Goal: Information Seeking & Learning: Learn about a topic

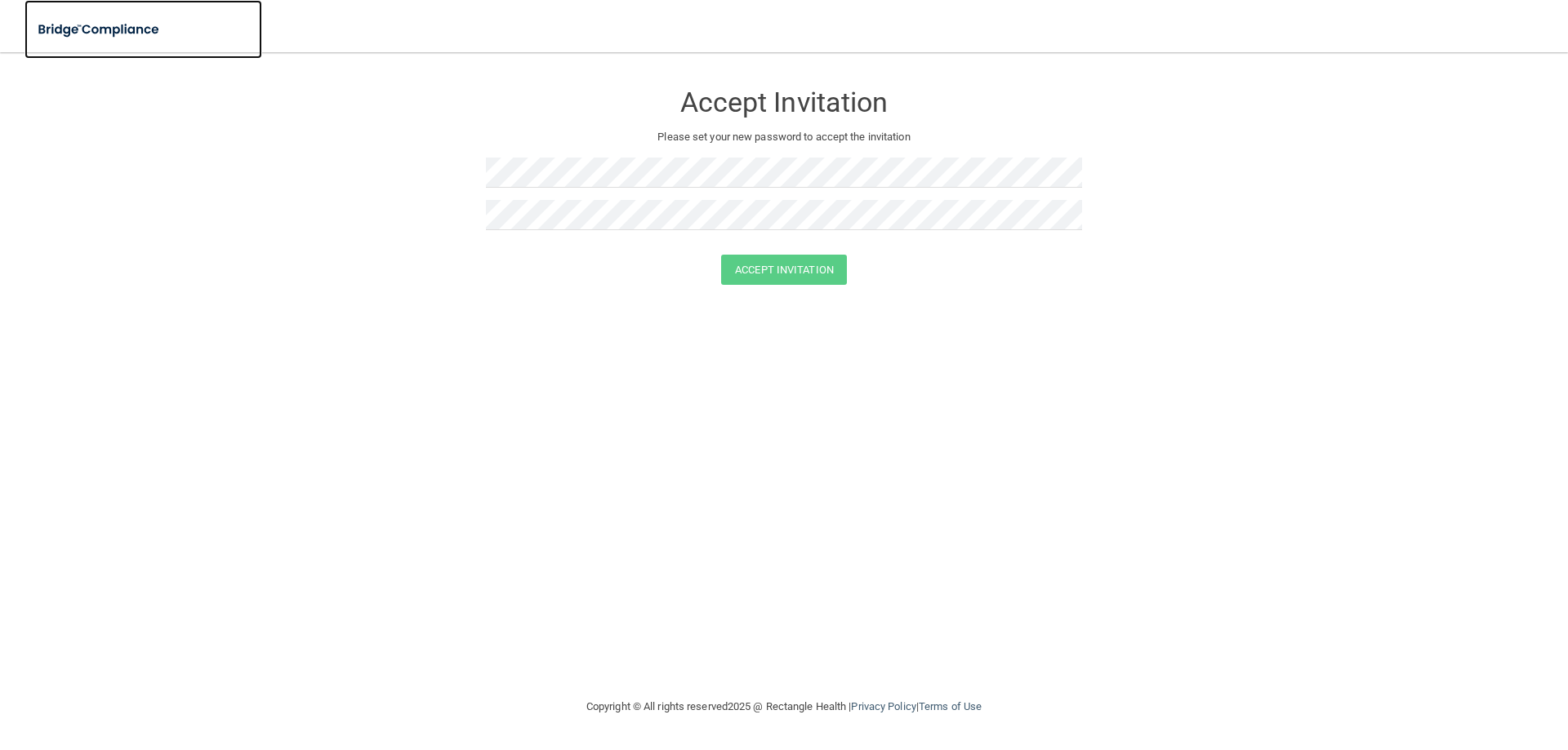
click at [84, 29] on img at bounding box center [99, 29] width 150 height 34
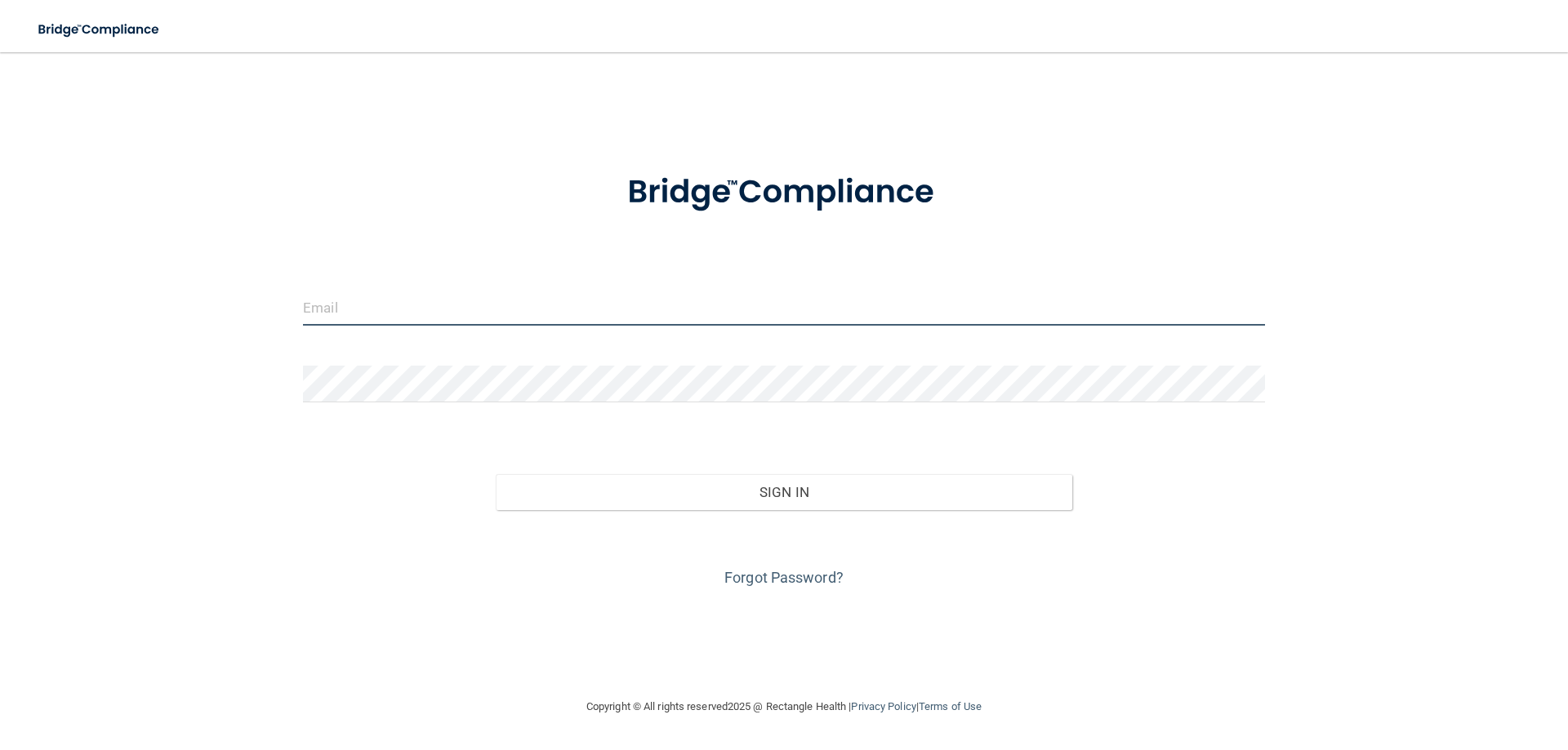
type input "[EMAIL_ADDRESS][DOMAIN_NAME]"
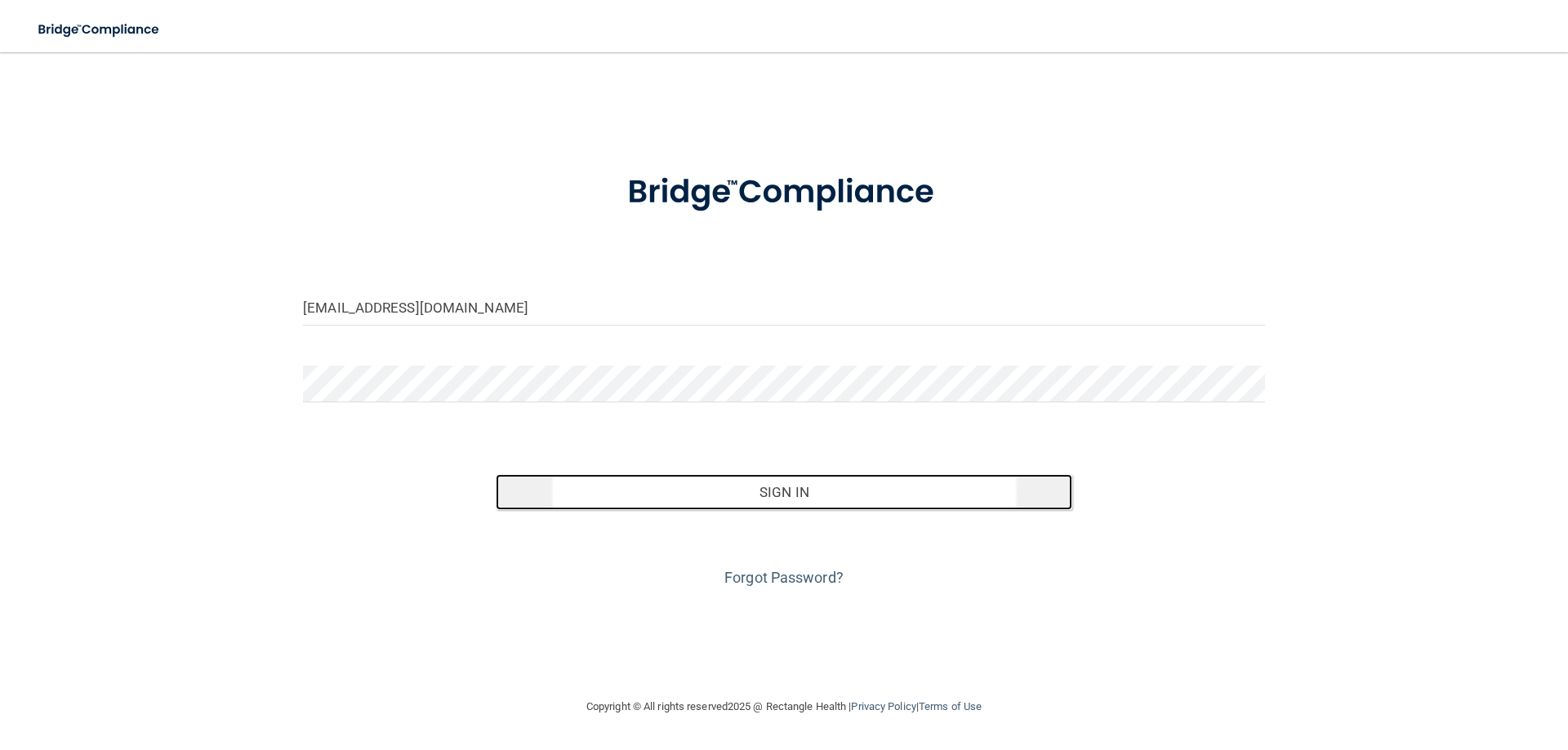
click at [857, 500] on button "Sign In" at bounding box center [784, 493] width 577 height 36
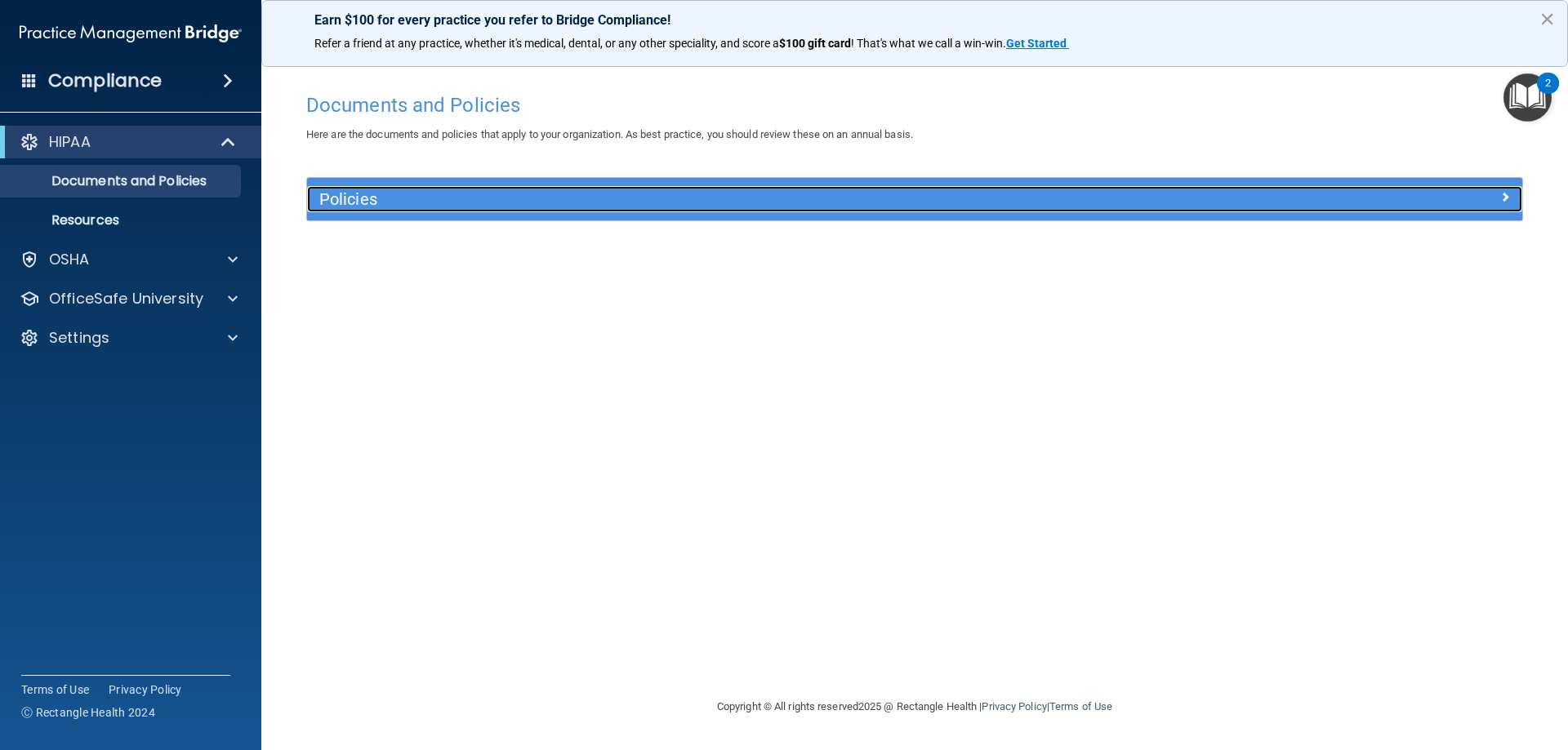
click at [421, 203] on h5 "Policies" at bounding box center [762, 199] width 887 height 18
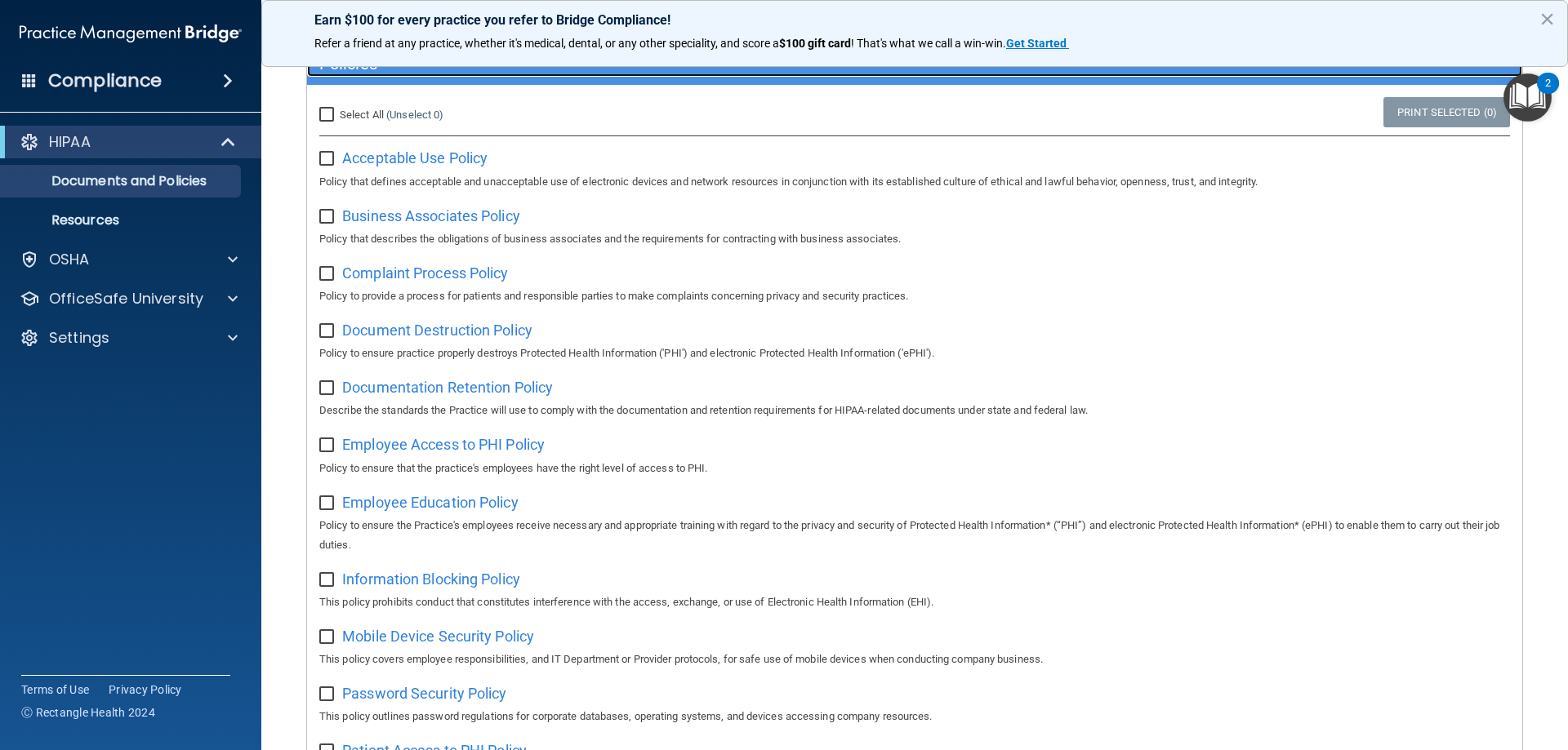
scroll to position [54, 0]
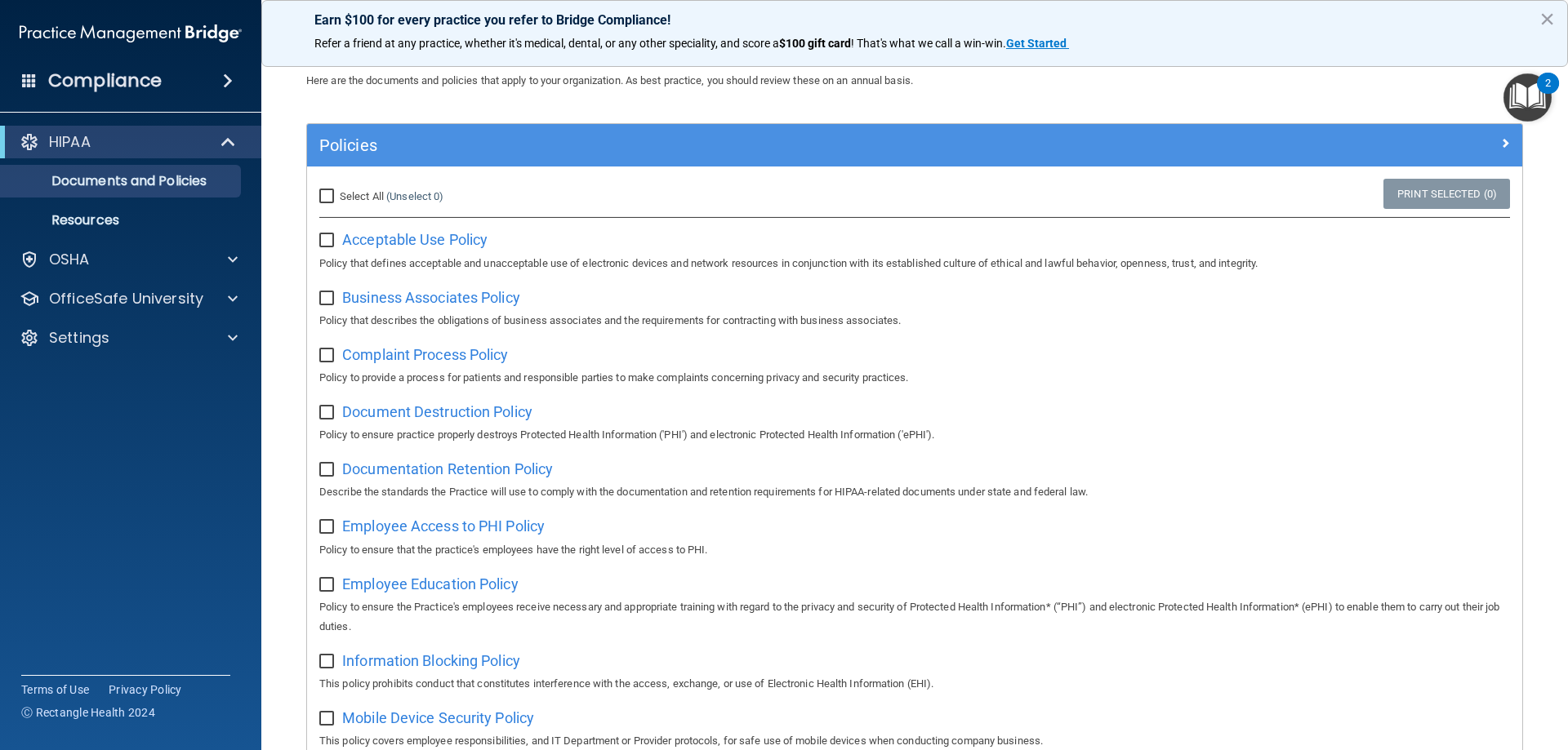
click at [325, 200] on input "Select All (Unselect 0) Unselect All" at bounding box center [328, 196] width 19 height 13
checkbox input "true"
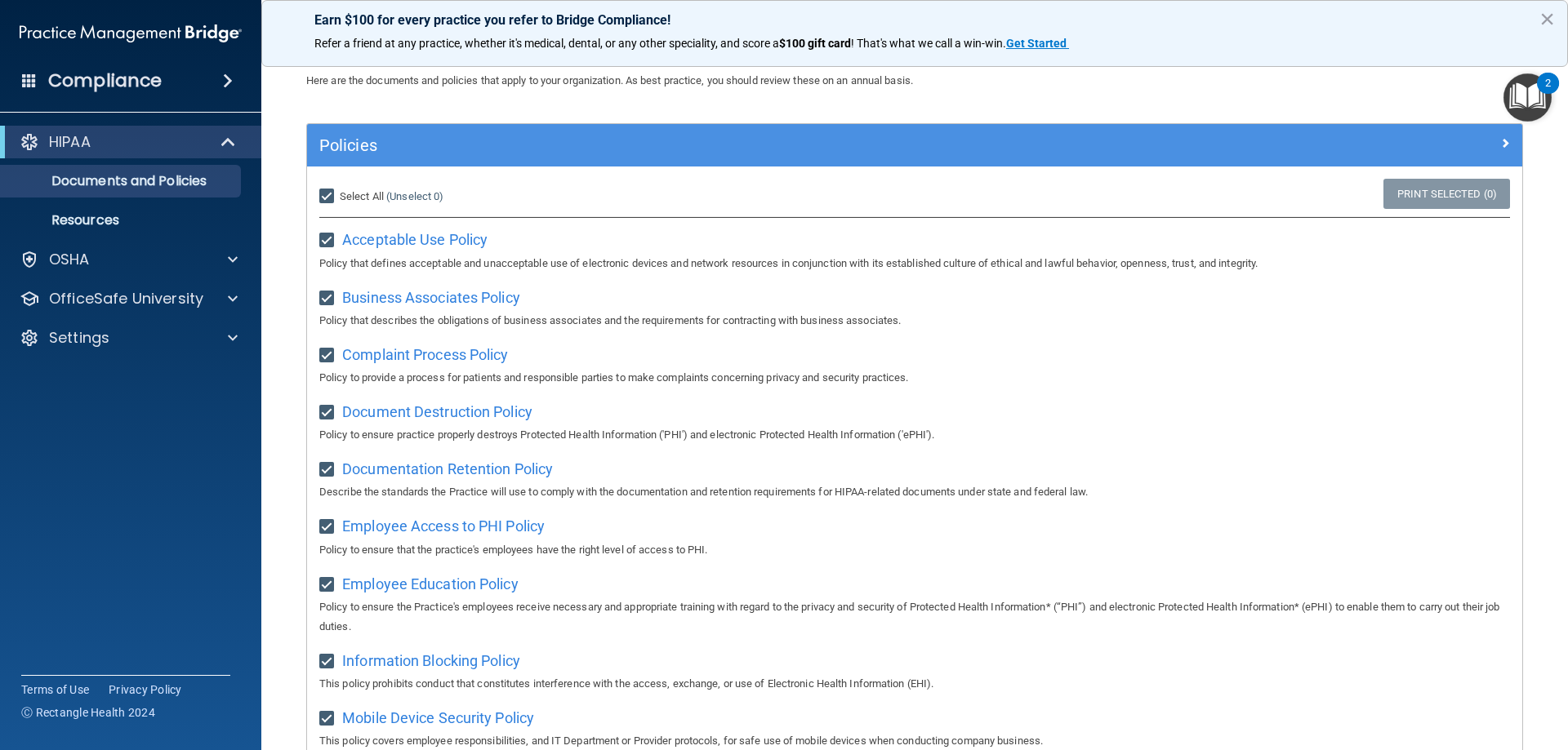
checkbox input "true"
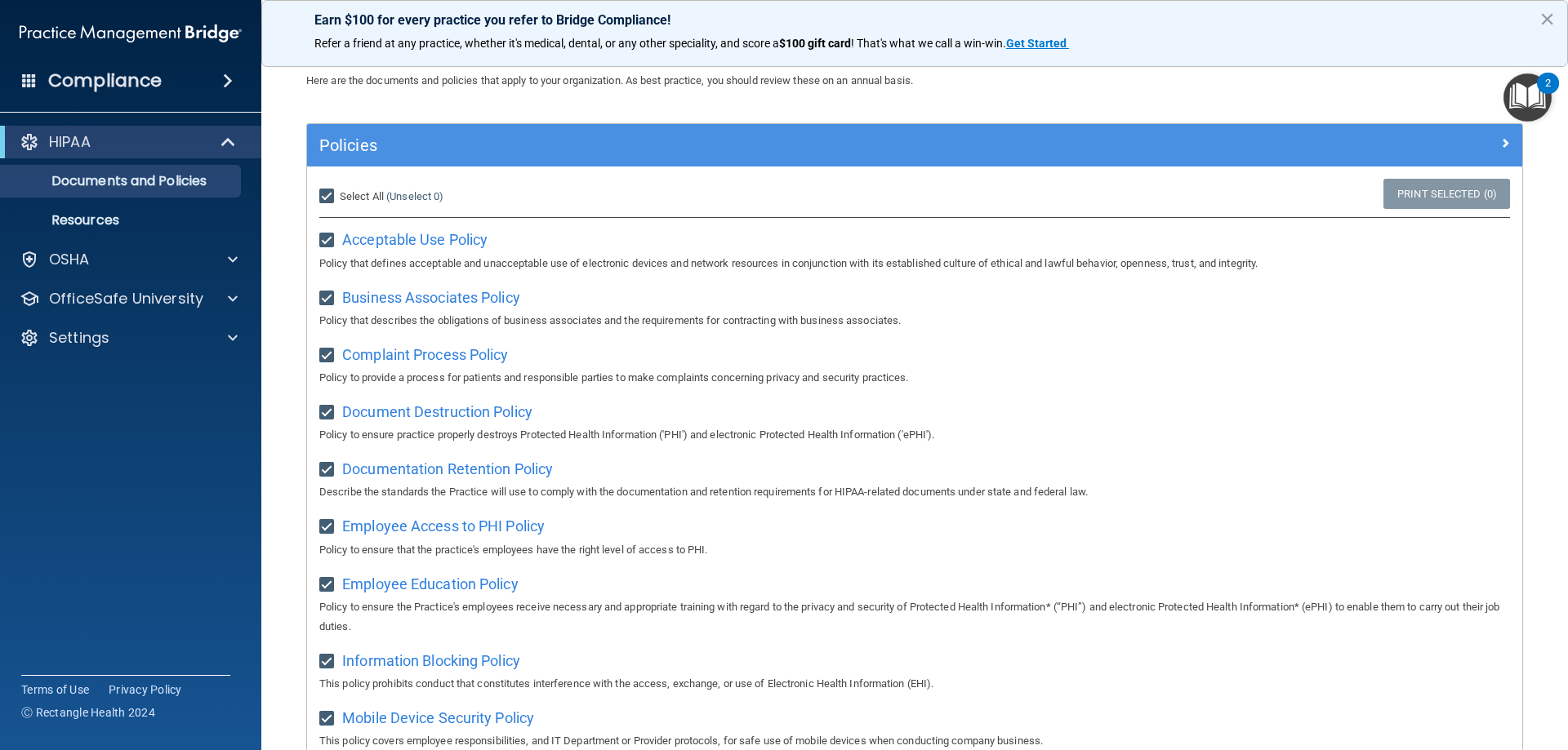
checkbox input "true"
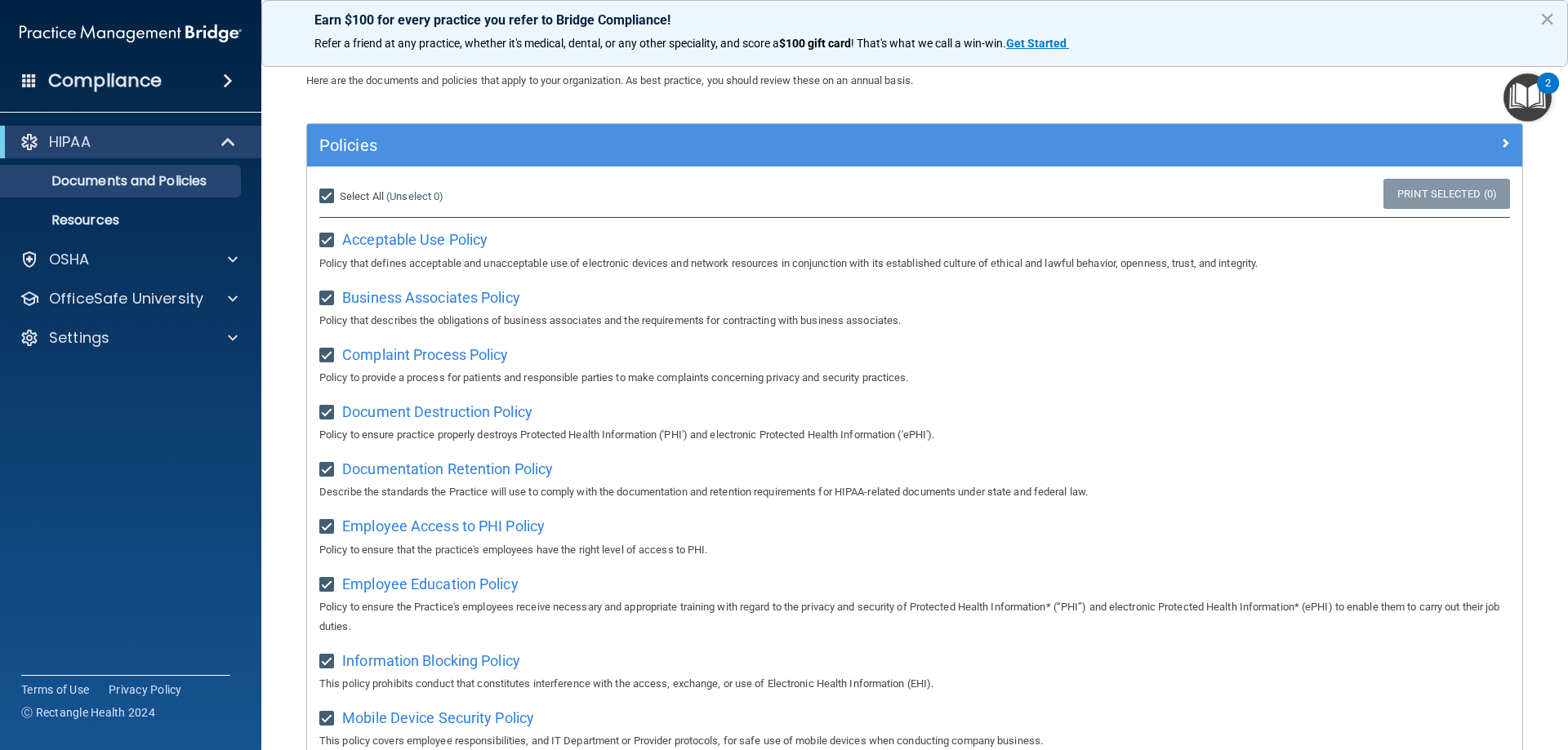
checkbox input "true"
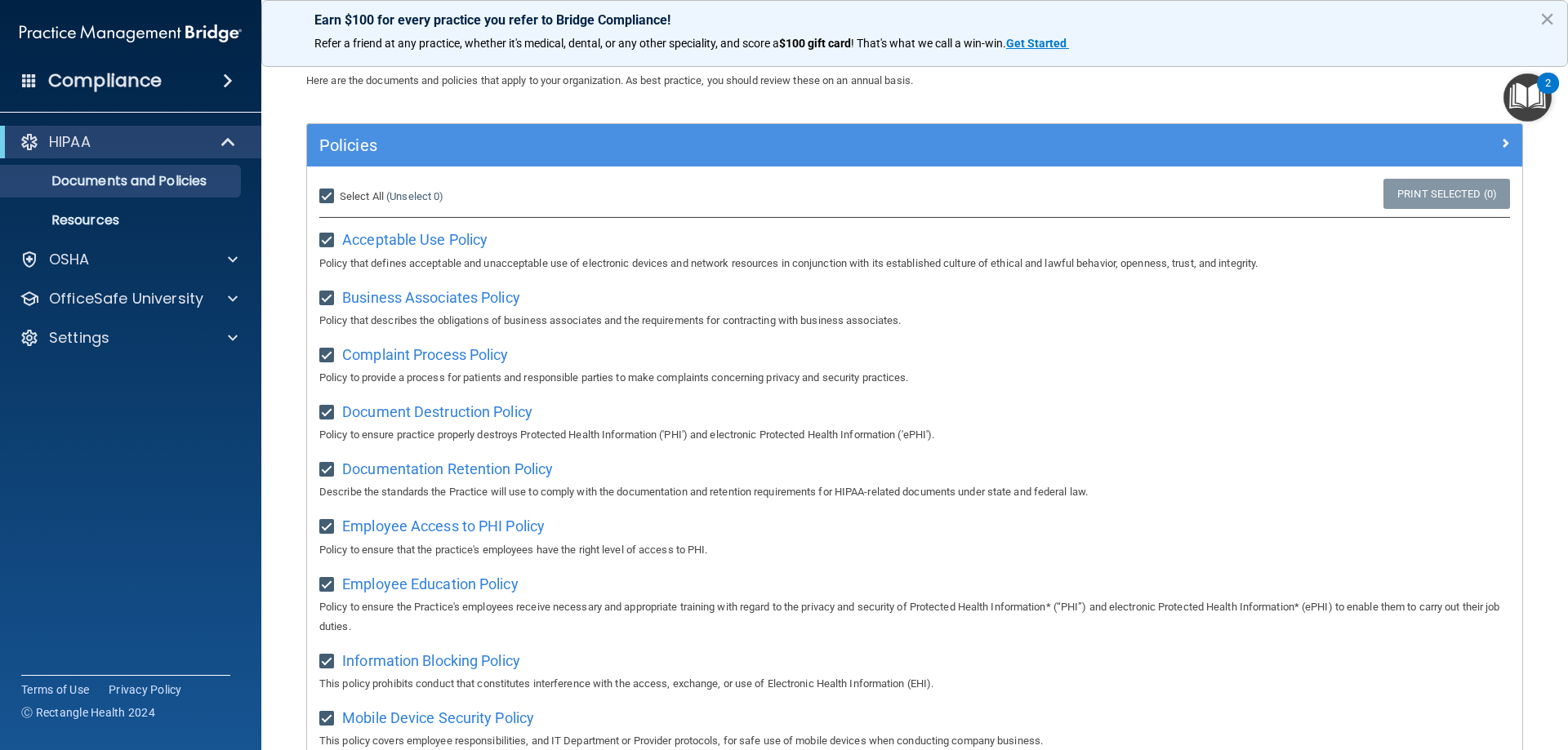
checkbox input "true"
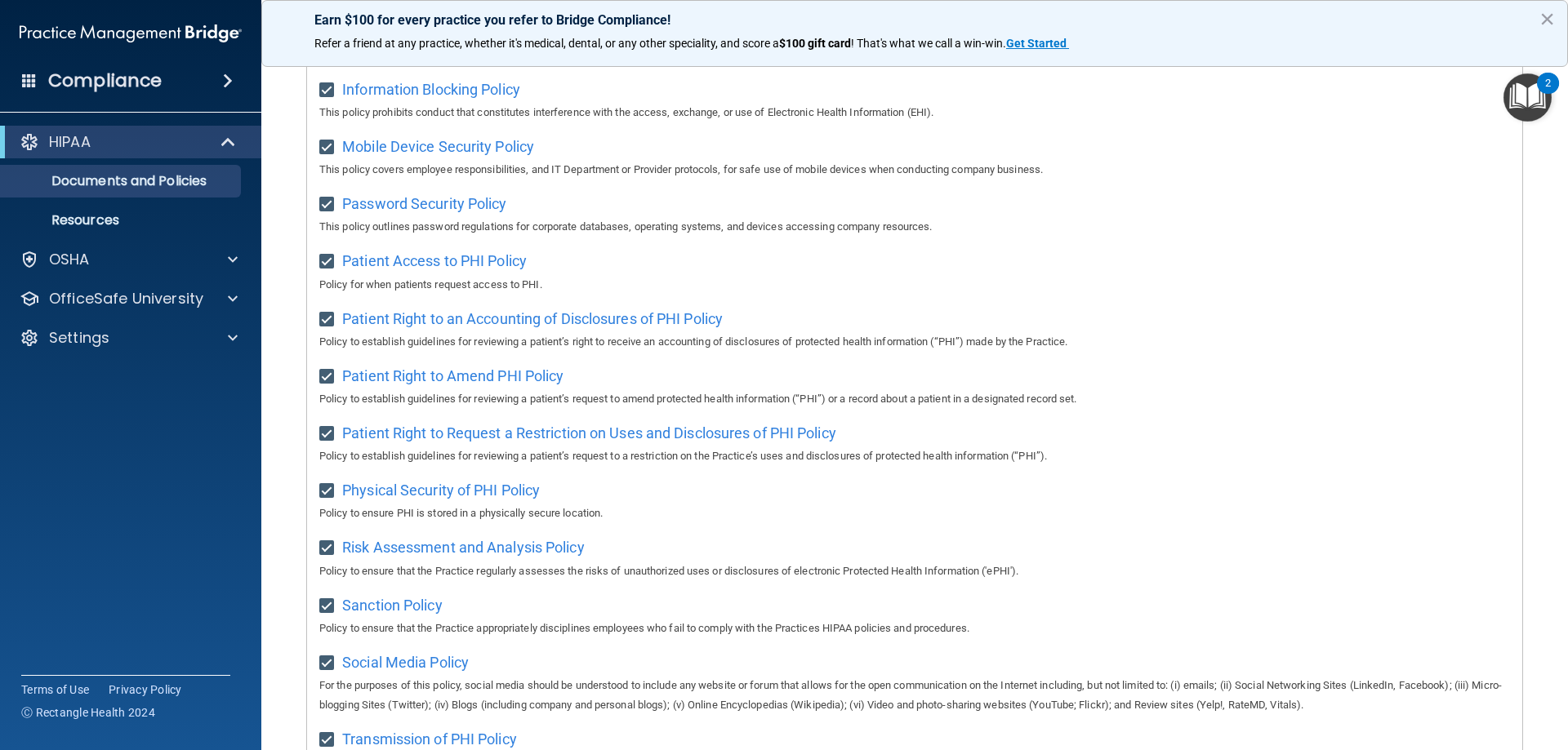
scroll to position [870, 0]
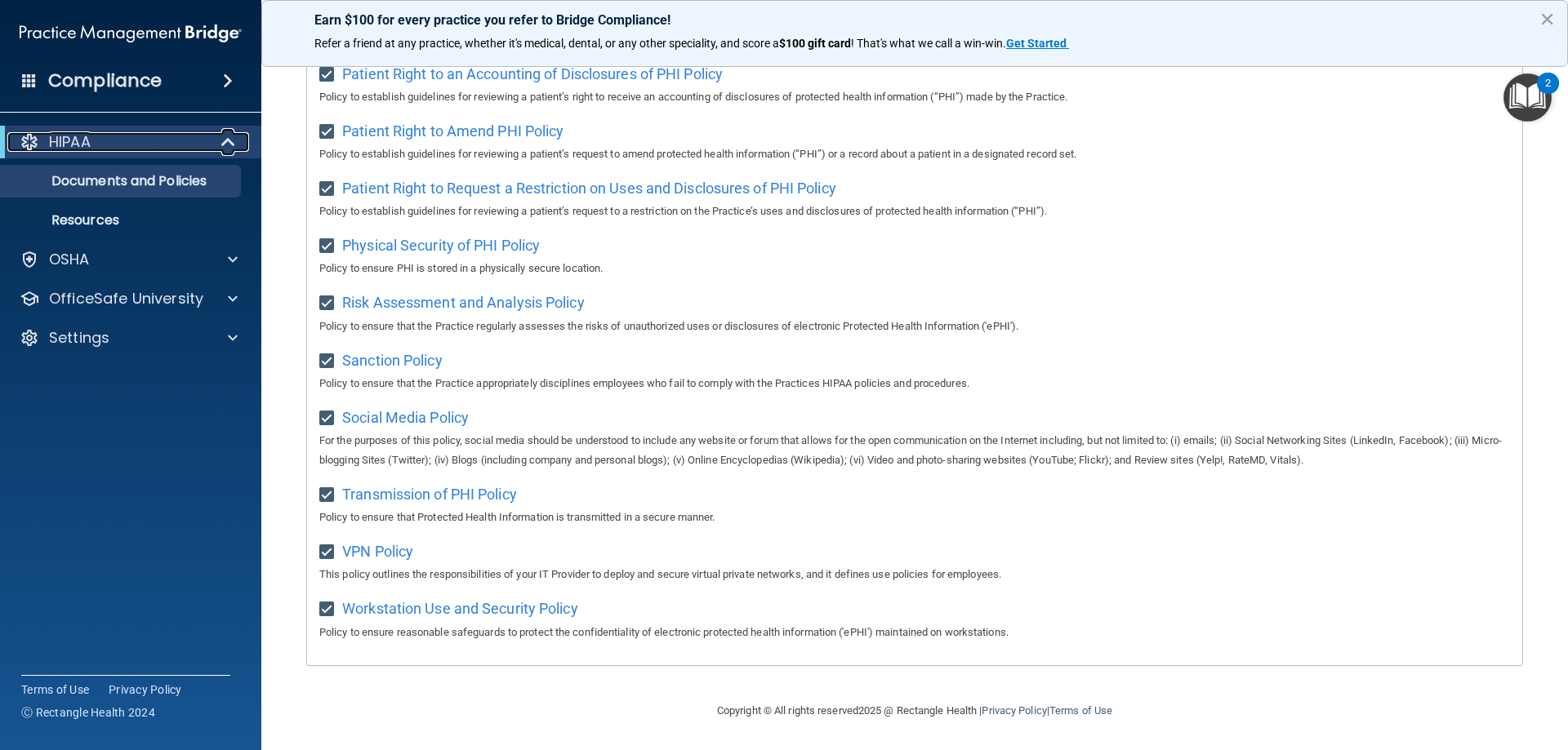
click at [87, 144] on p "HIPAA" at bounding box center [70, 142] width 41 height 20
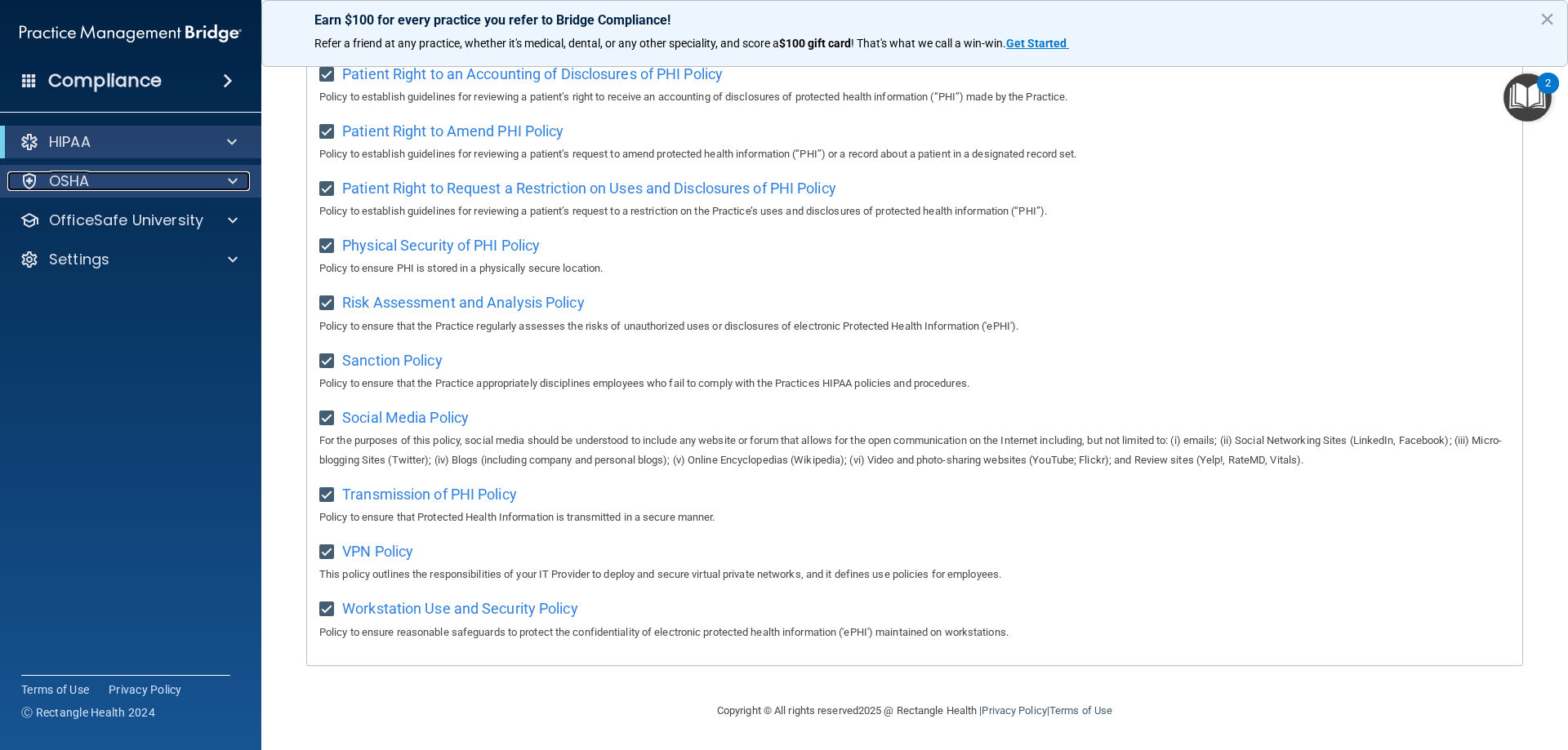
click at [113, 173] on div "OSHA" at bounding box center [109, 181] width 202 height 20
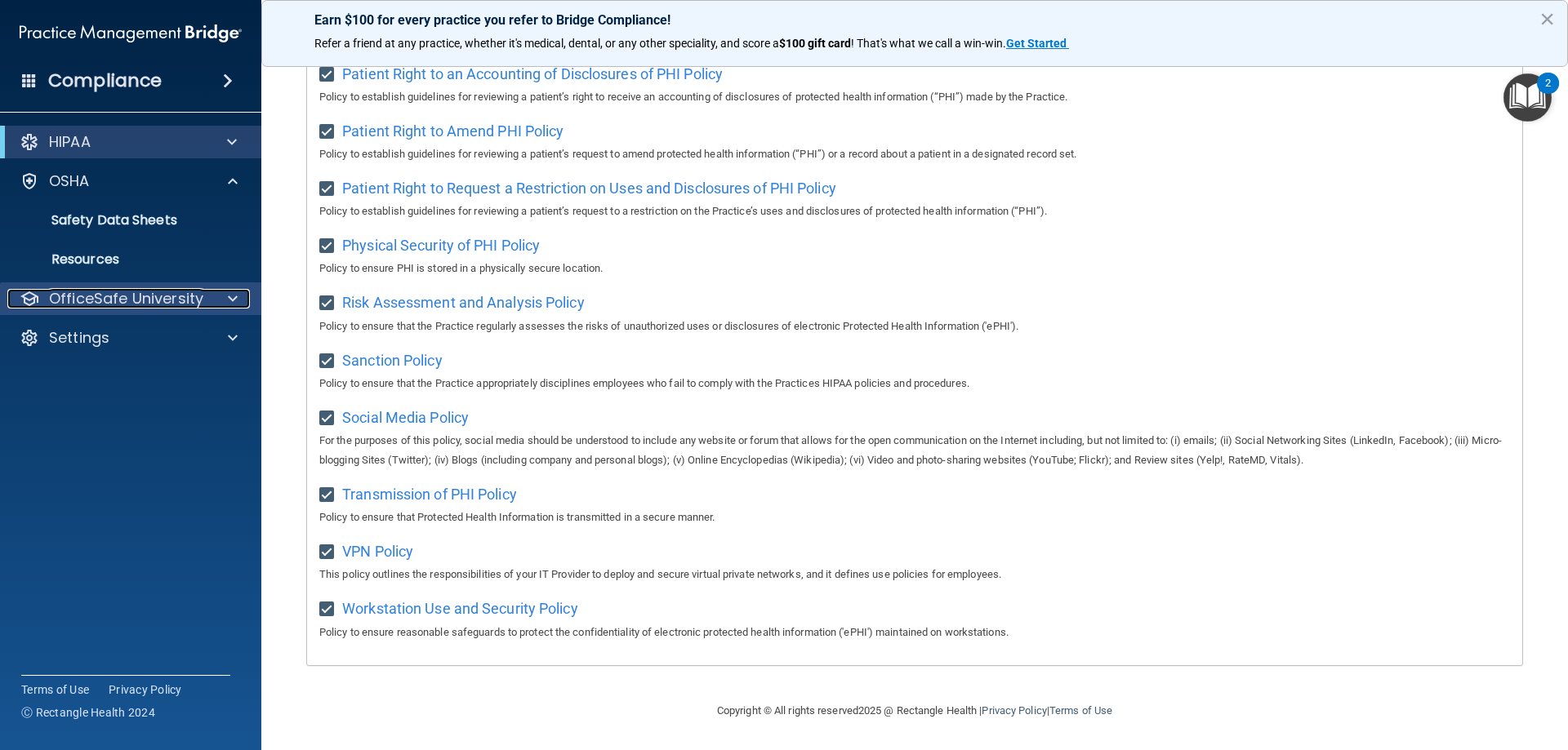
click at [86, 290] on p "OfficeSafe University" at bounding box center [126, 298] width 155 height 20
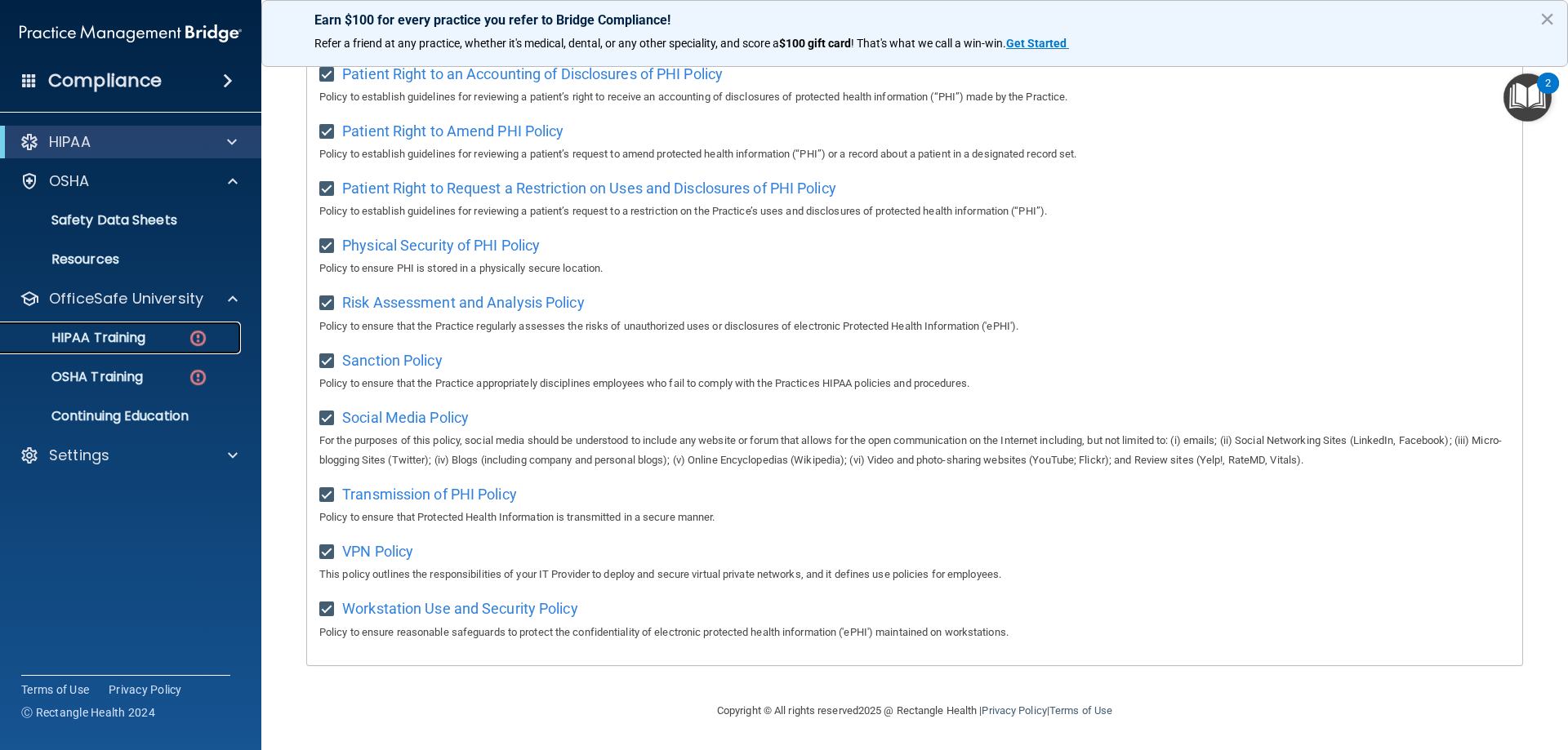
click at [111, 334] on p "HIPAA Training" at bounding box center [78, 338] width 135 height 16
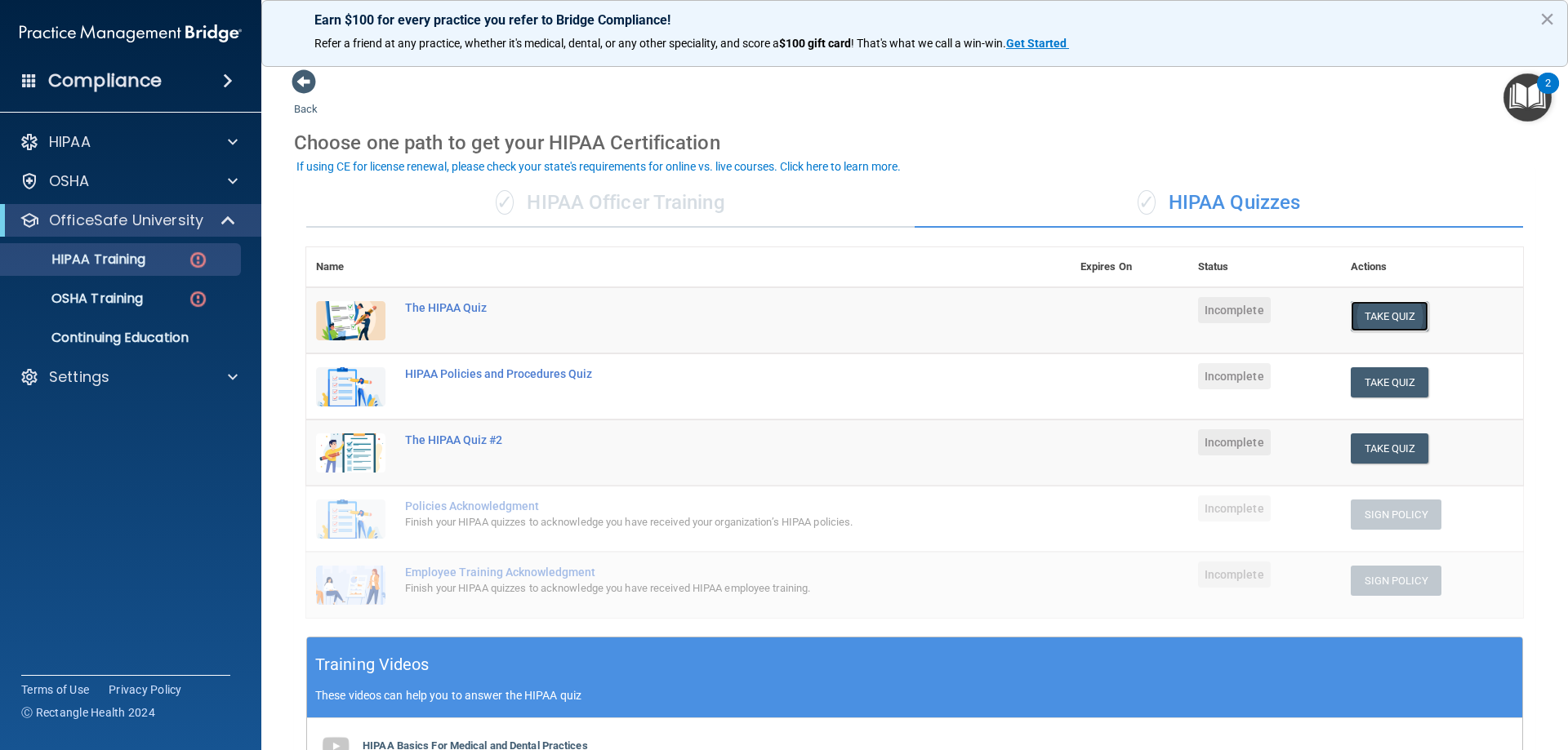
click at [1391, 310] on button "Take Quiz" at bounding box center [1389, 316] width 79 height 30
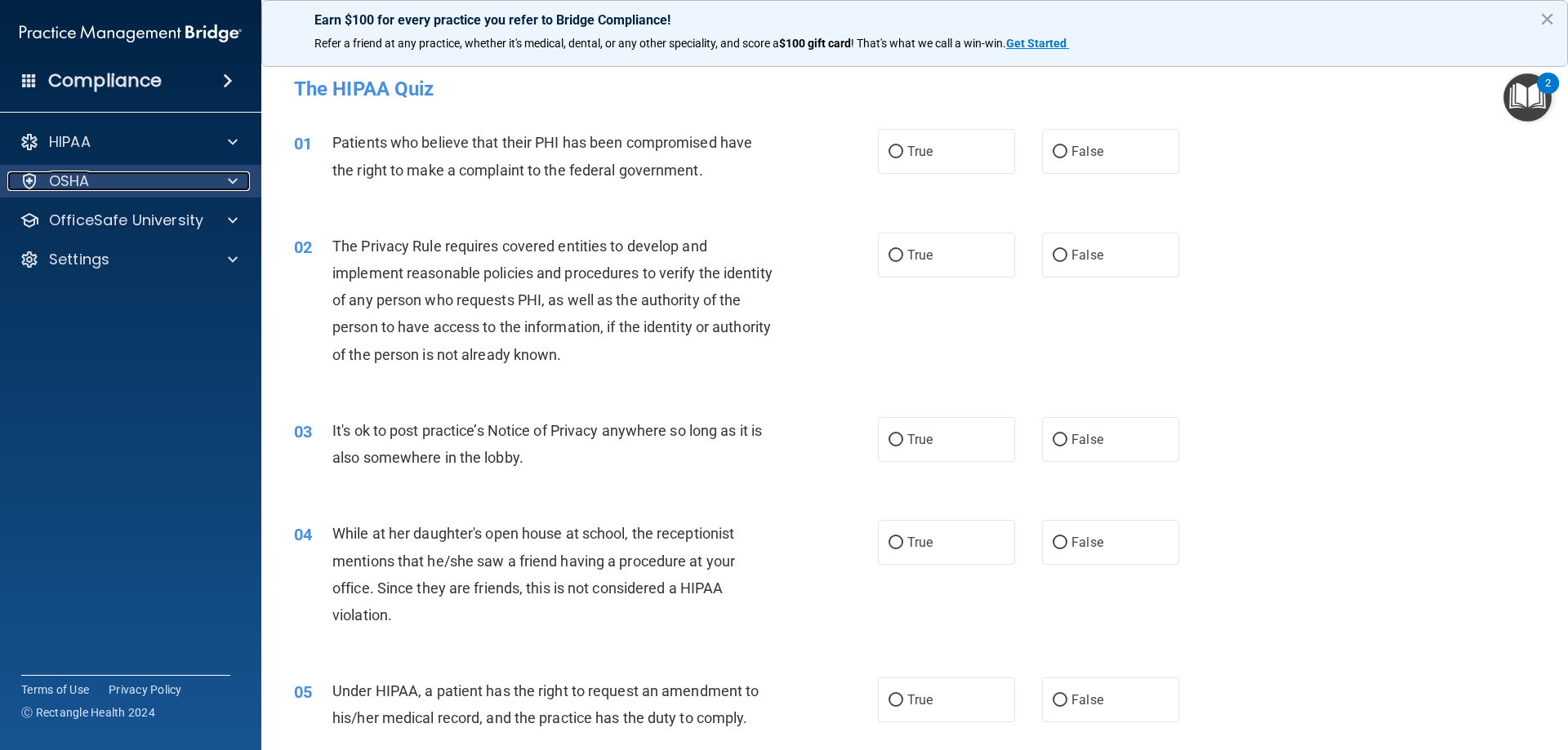
click at [158, 180] on div "OSHA" at bounding box center [109, 181] width 202 height 20
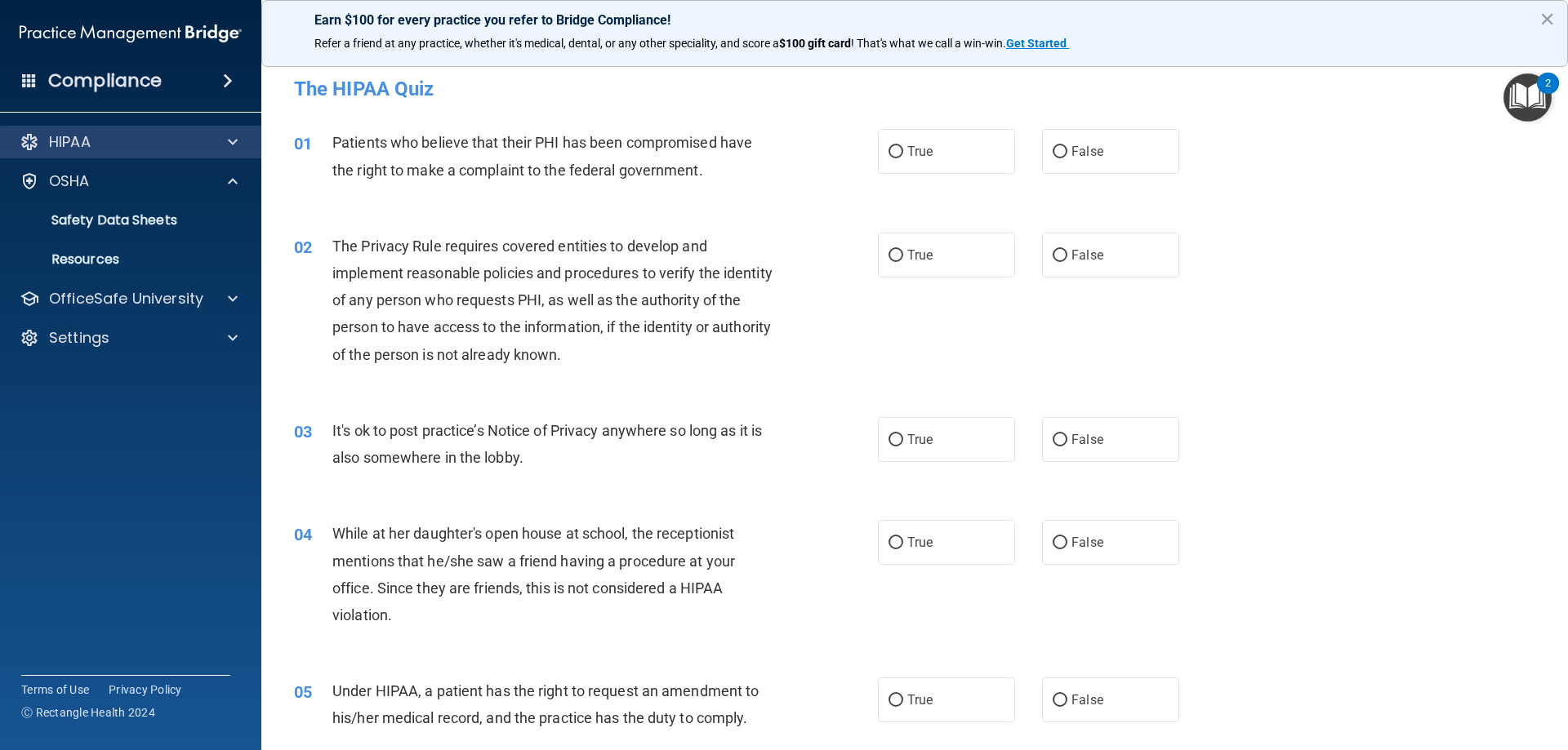
click at [194, 152] on div "HIPAA" at bounding box center [131, 142] width 262 height 33
click at [206, 143] on div "HIPAA" at bounding box center [109, 142] width 202 height 20
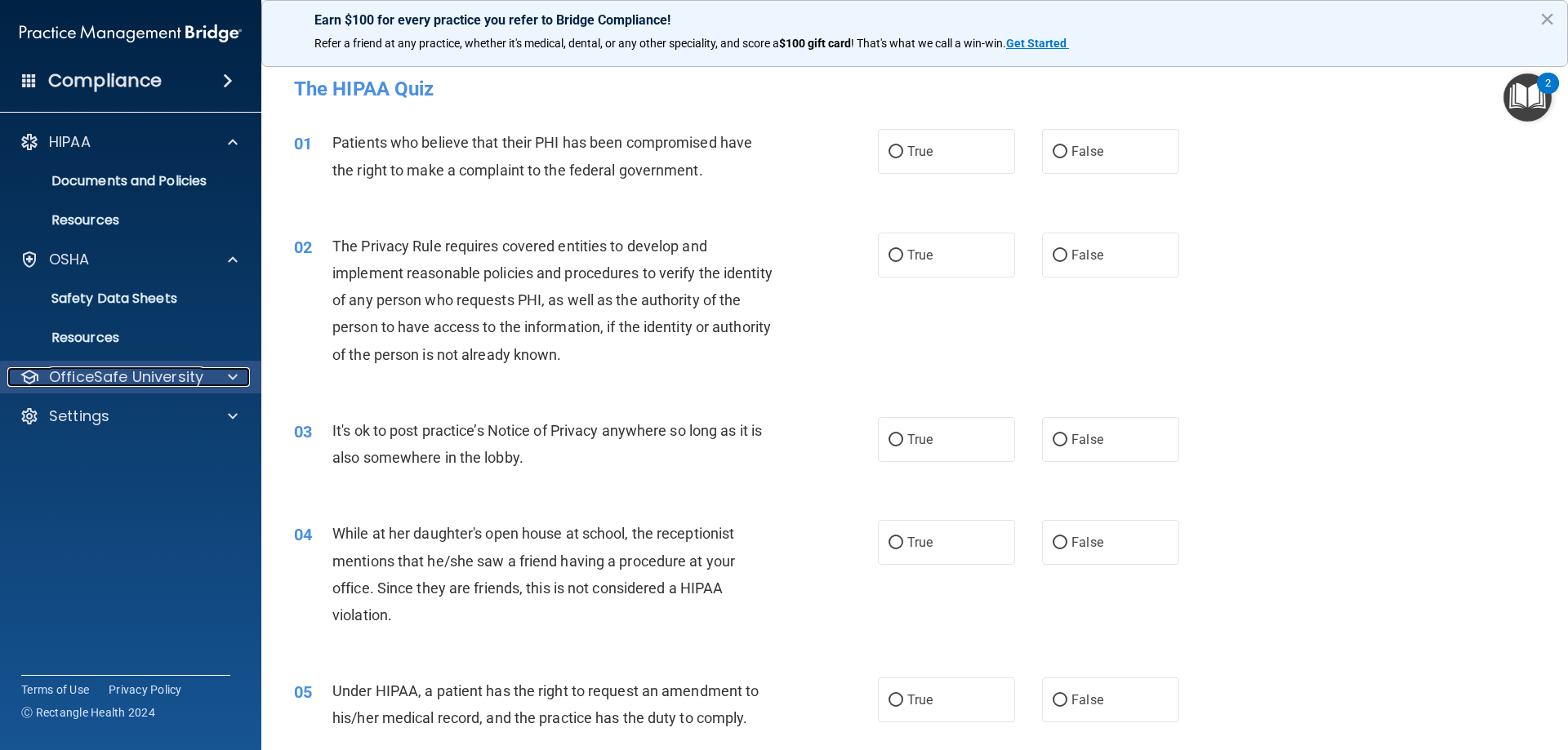
click at [94, 367] on p "OfficeSafe University" at bounding box center [126, 377] width 155 height 20
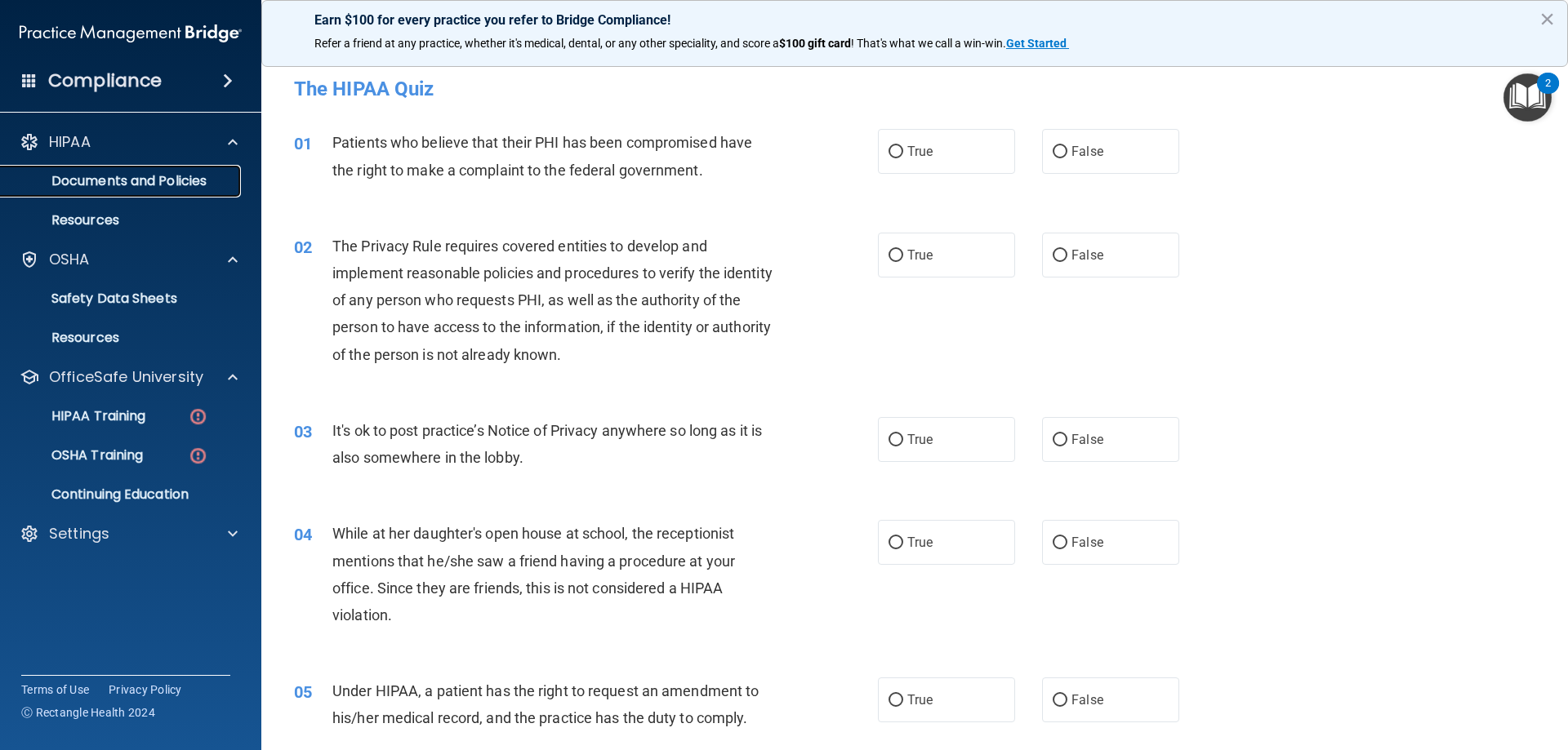
click at [130, 182] on p "Documents and Policies" at bounding box center [122, 181] width 223 height 16
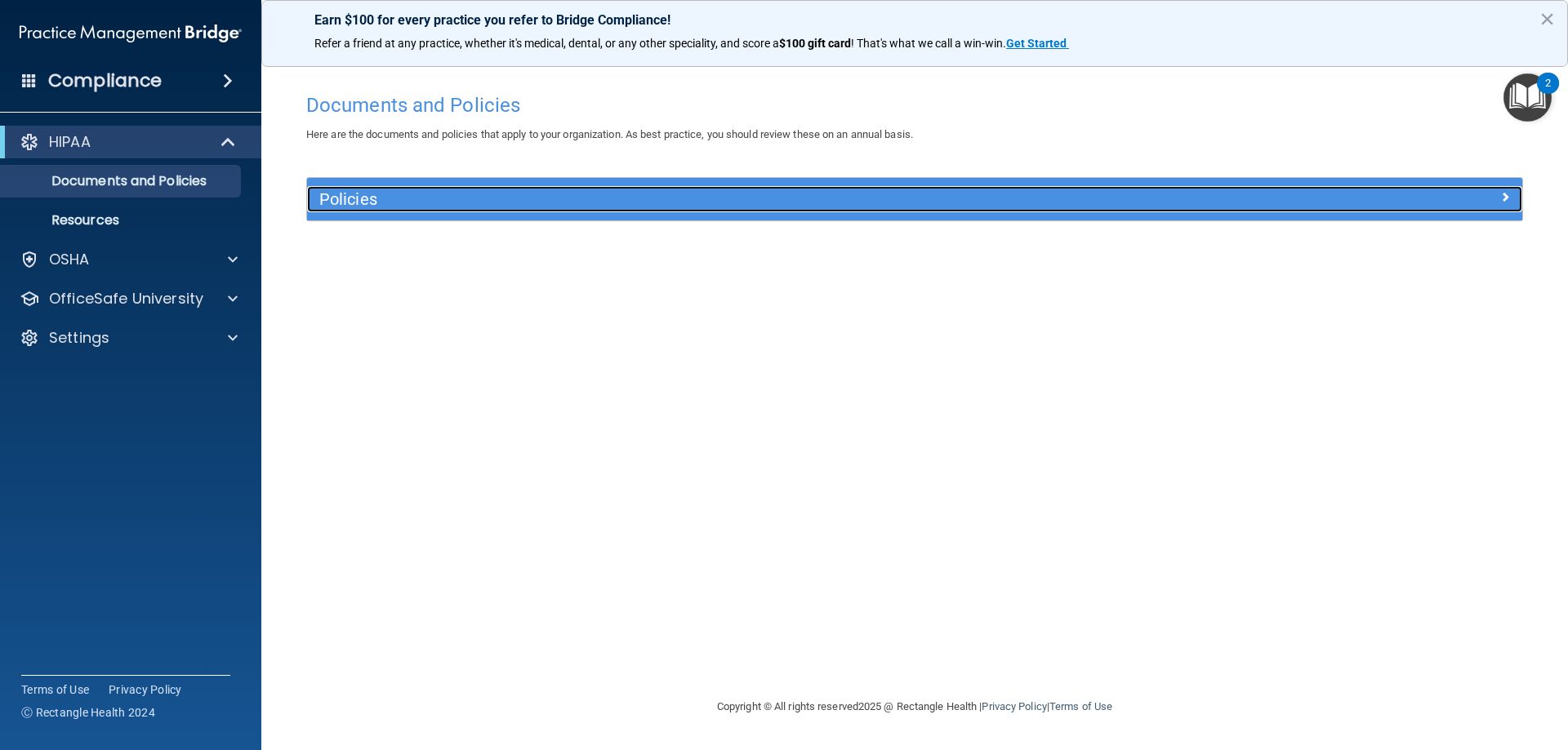
click at [453, 208] on h5 "Policies" at bounding box center [762, 199] width 887 height 18
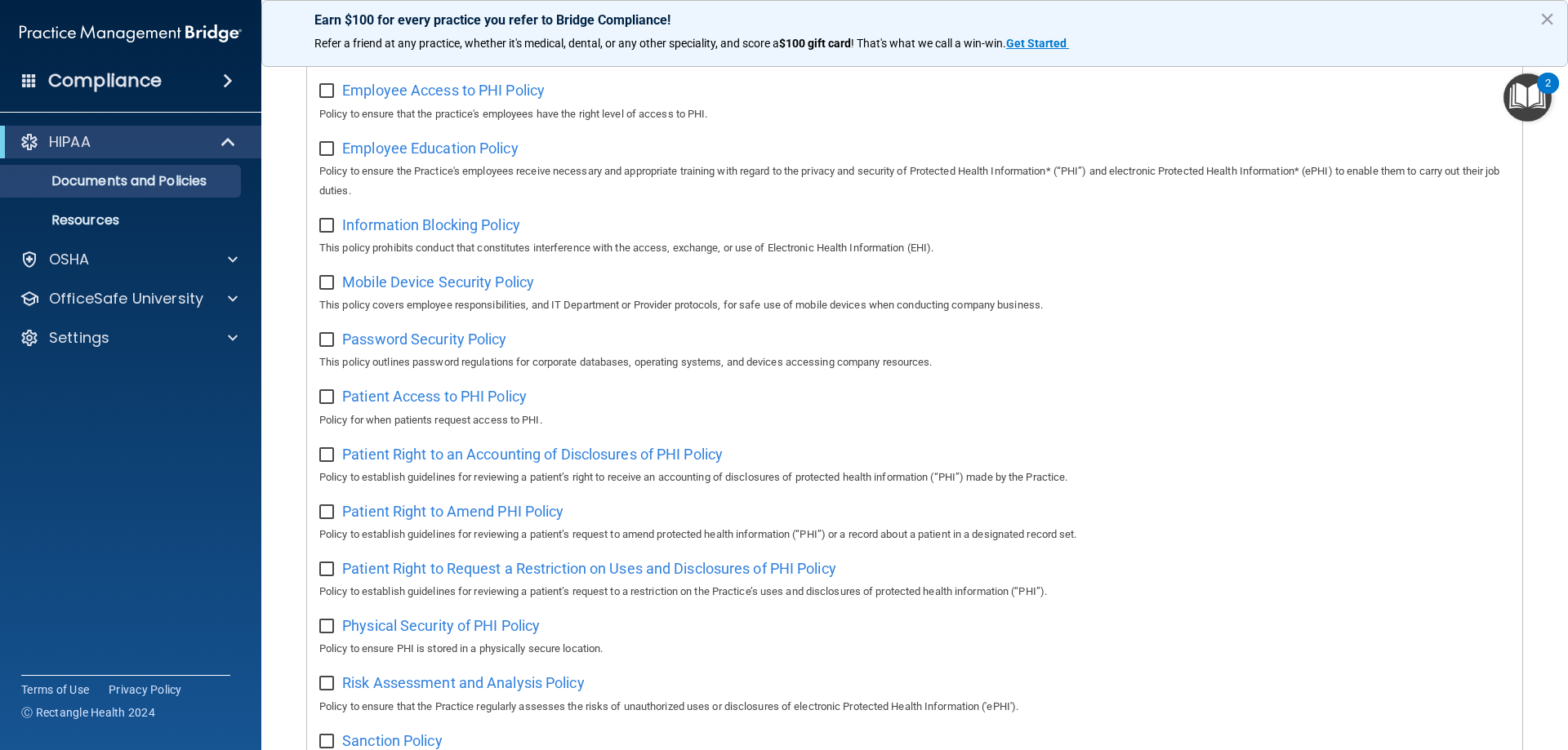
scroll to position [653, 0]
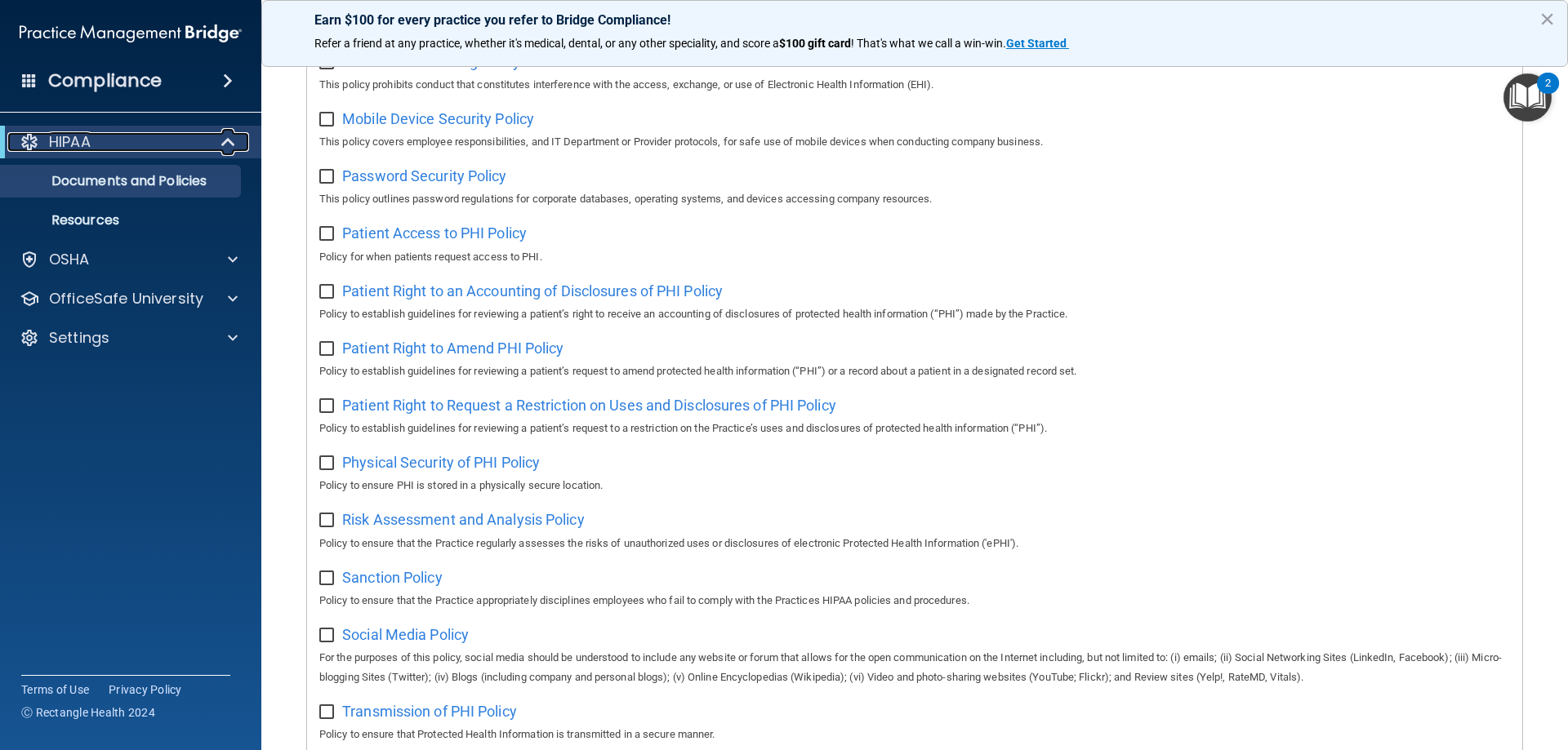
click at [116, 136] on div "HIPAA" at bounding box center [108, 142] width 201 height 20
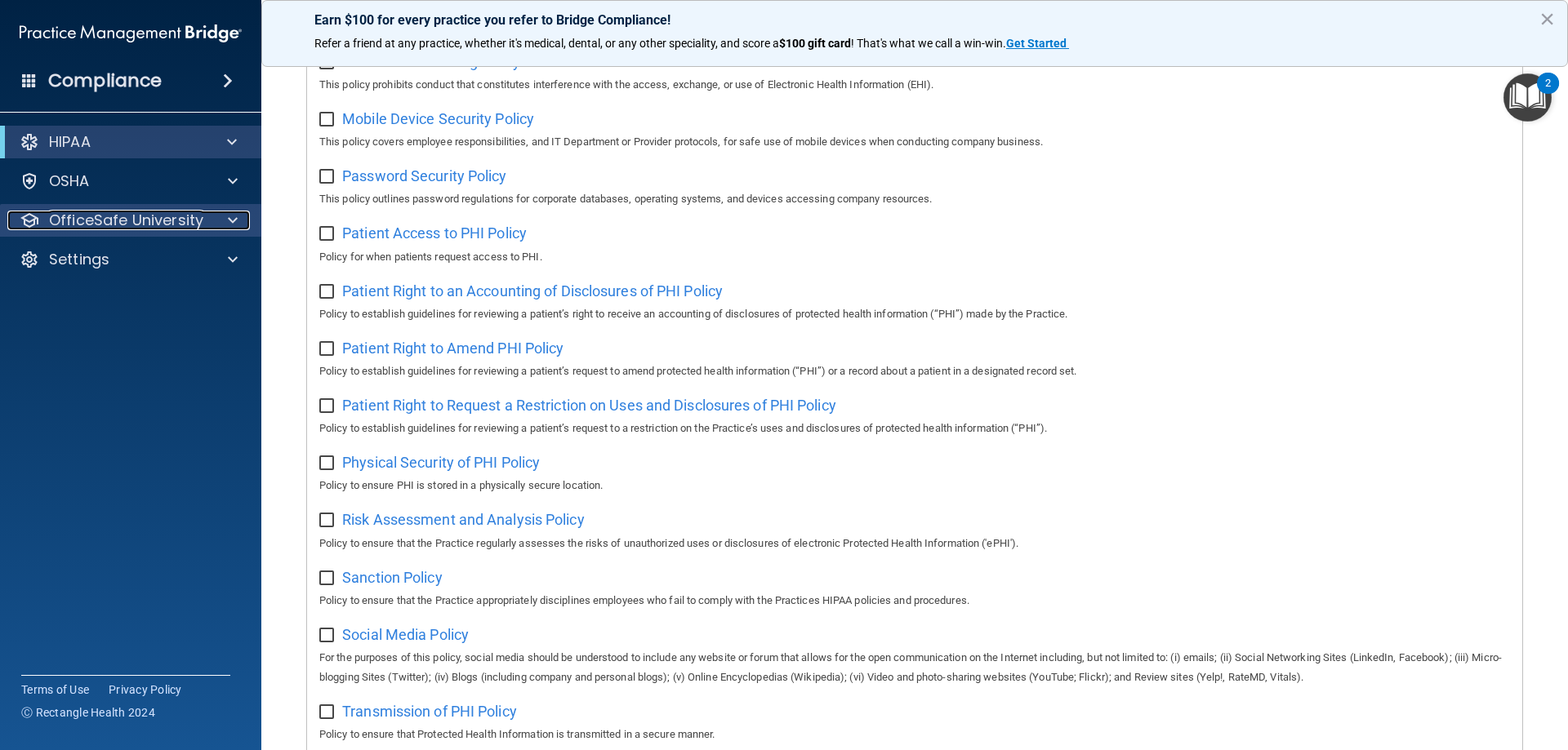
click at [109, 218] on p "OfficeSafe University" at bounding box center [126, 220] width 155 height 20
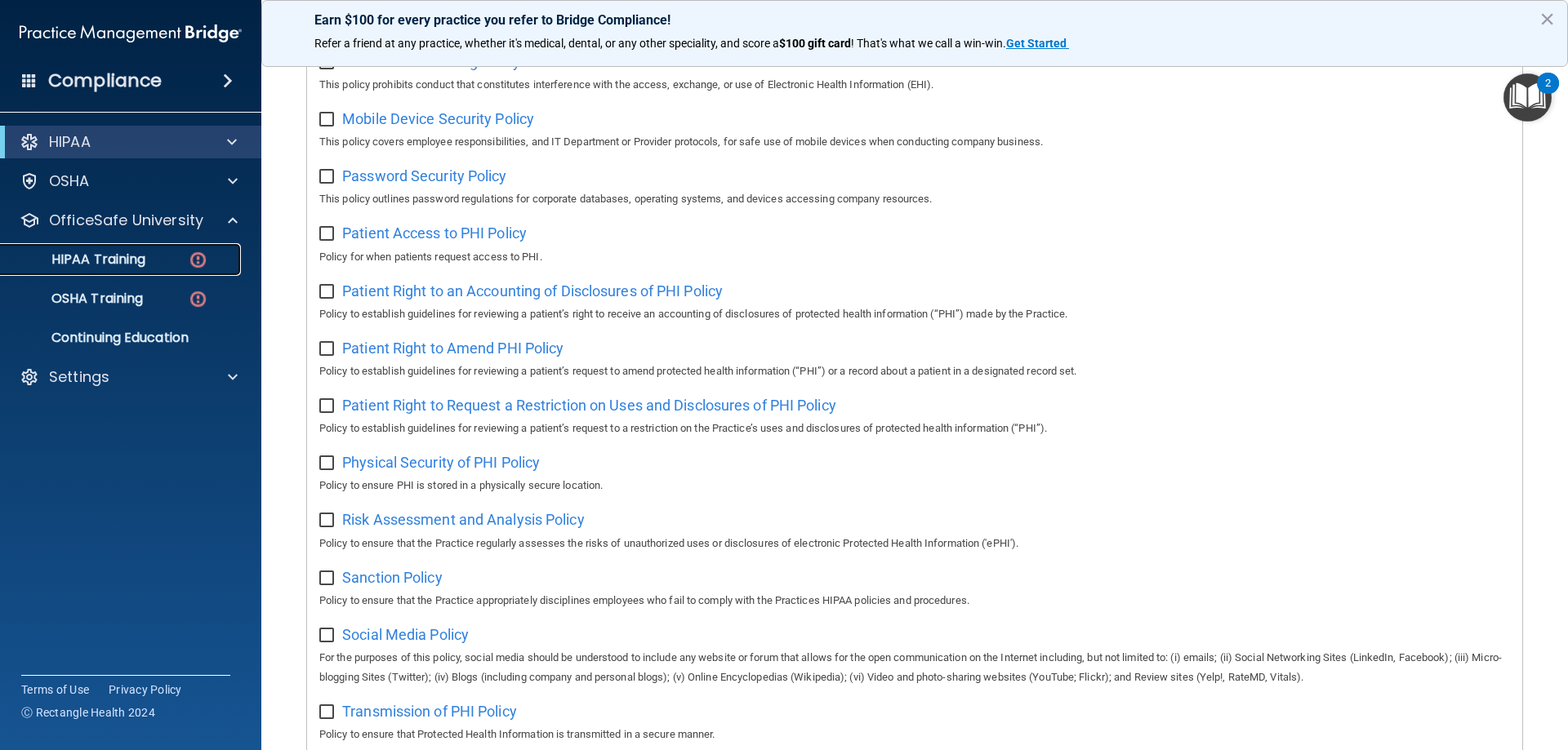
click at [202, 256] on img at bounding box center [198, 260] width 21 height 21
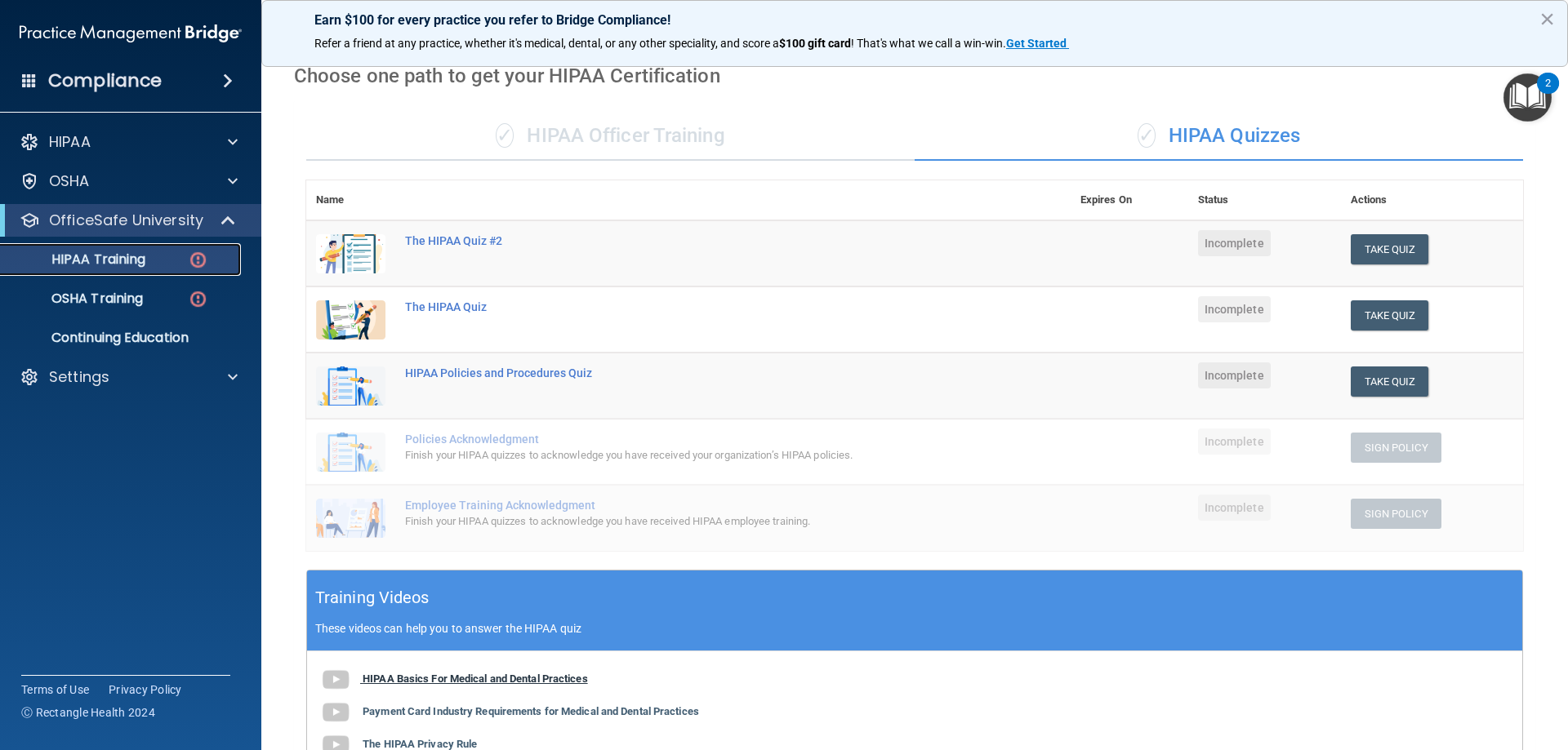
scroll to position [393, 0]
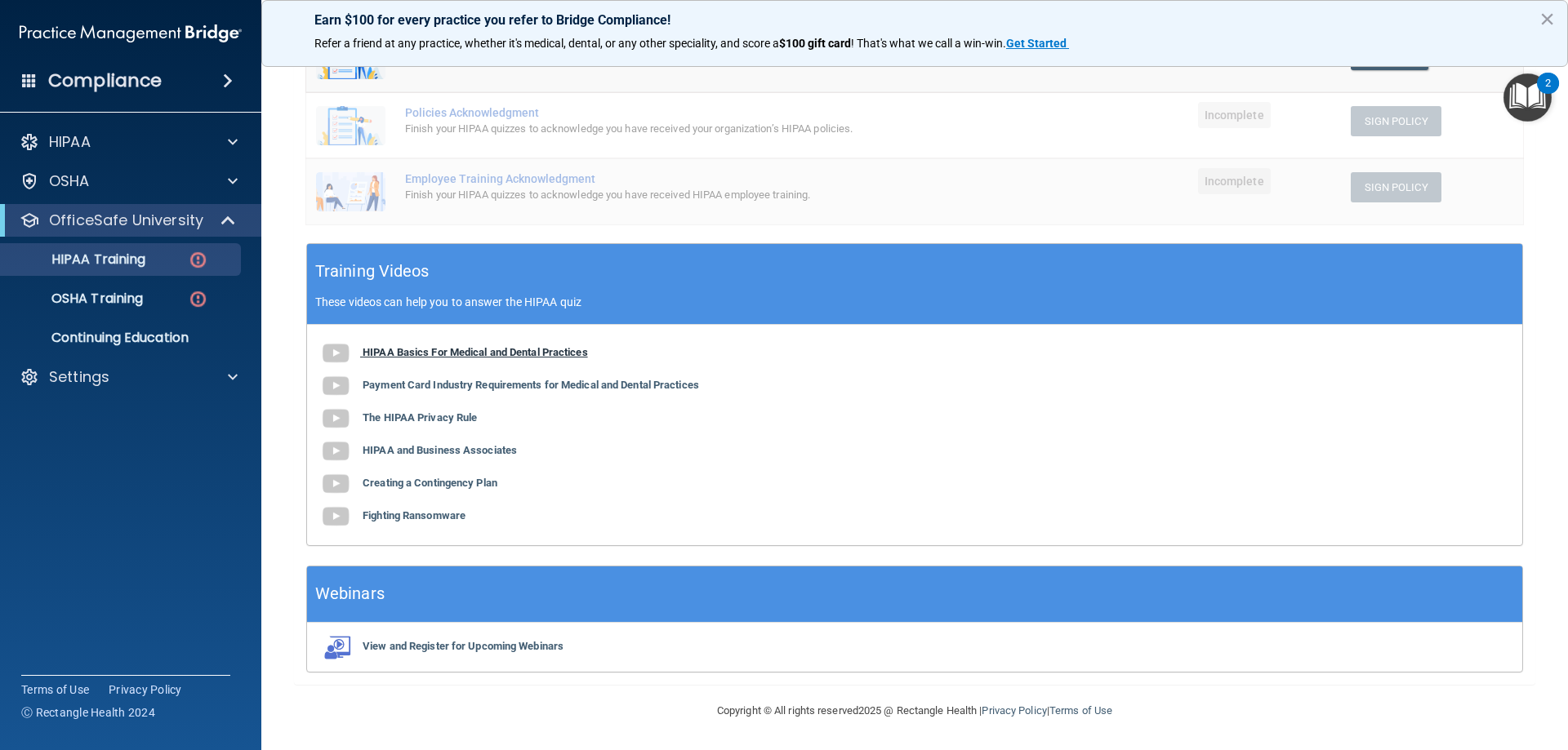
click at [399, 352] on b "HIPAA Basics For Medical and Dental Practices" at bounding box center [475, 353] width 226 height 12
click at [435, 384] on b "Payment Card Industry Requirements for Medical and Dental Practices" at bounding box center [530, 385] width 336 height 12
click at [628, 293] on div "Training Videos These videos can help you to answer the HIPAA quiz" at bounding box center [915, 284] width 1215 height 81
click at [421, 358] on b "HIPAA Basics For Medical and Dental Practices" at bounding box center [475, 353] width 226 height 12
click at [273, 345] on main "Back Choose one path to get your HIPAA Certification ✓ HIPAA Officer Training ✓…" at bounding box center [914, 401] width 1306 height 698
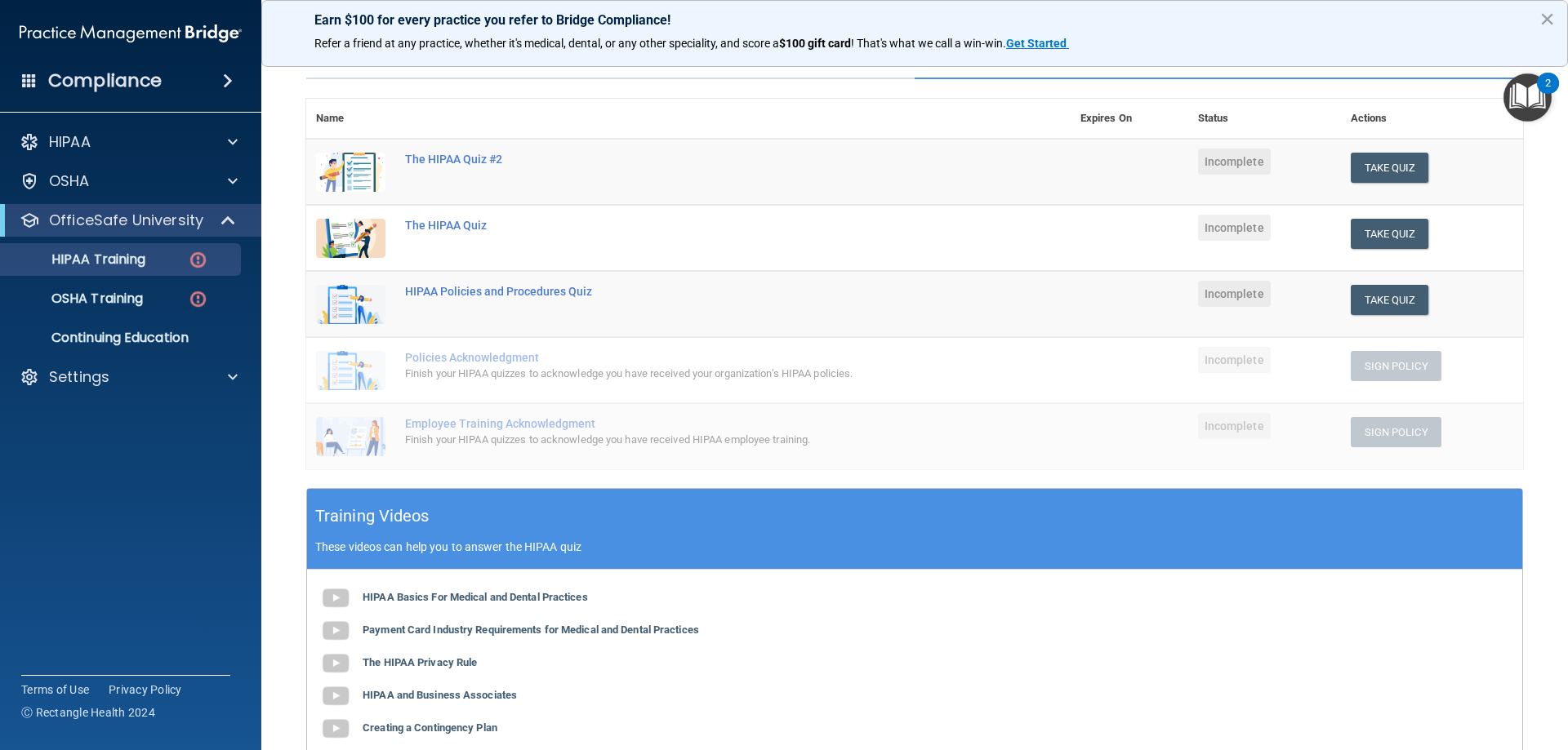
scroll to position [0, 0]
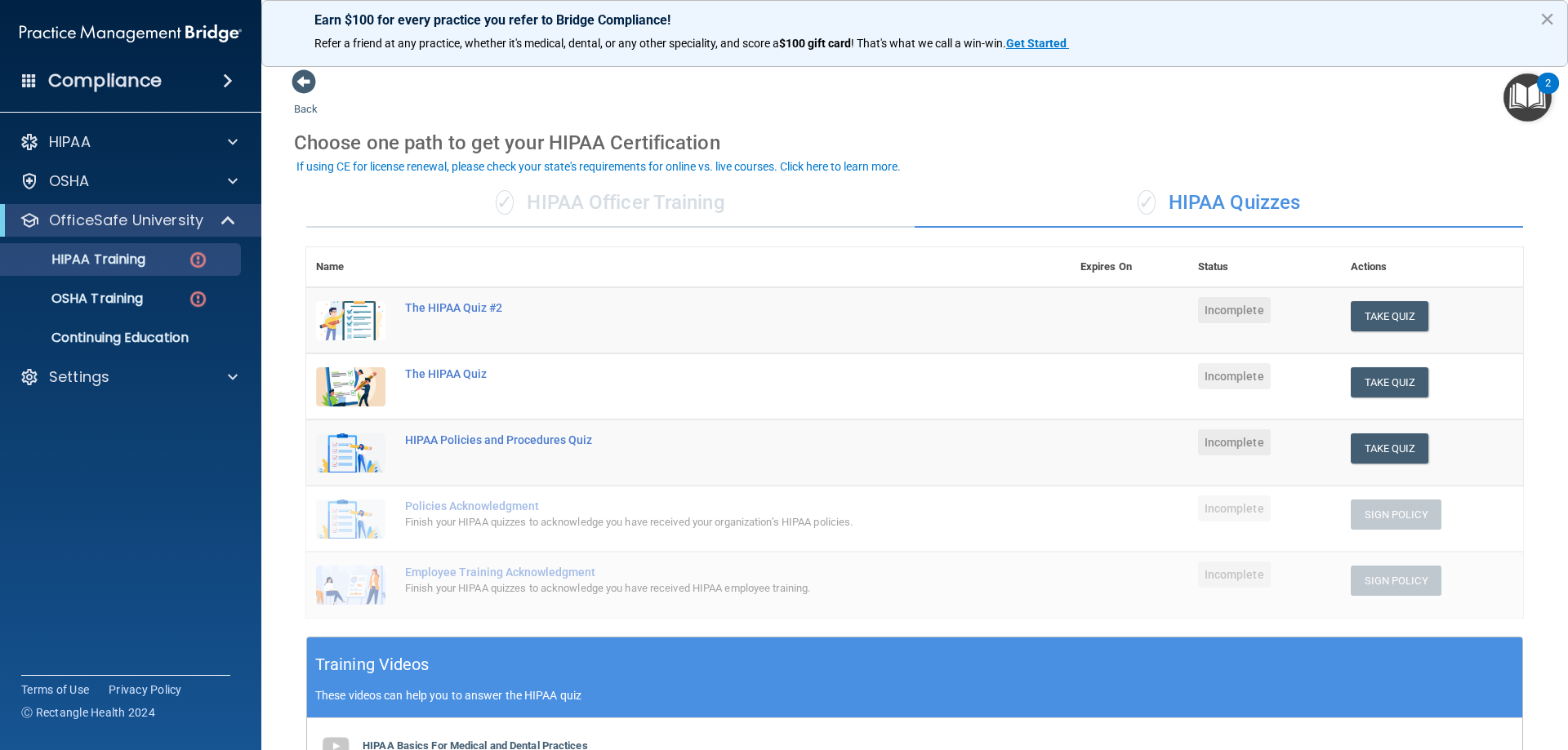
click at [709, 207] on div "✓ HIPAA Officer Training" at bounding box center [610, 203] width 609 height 49
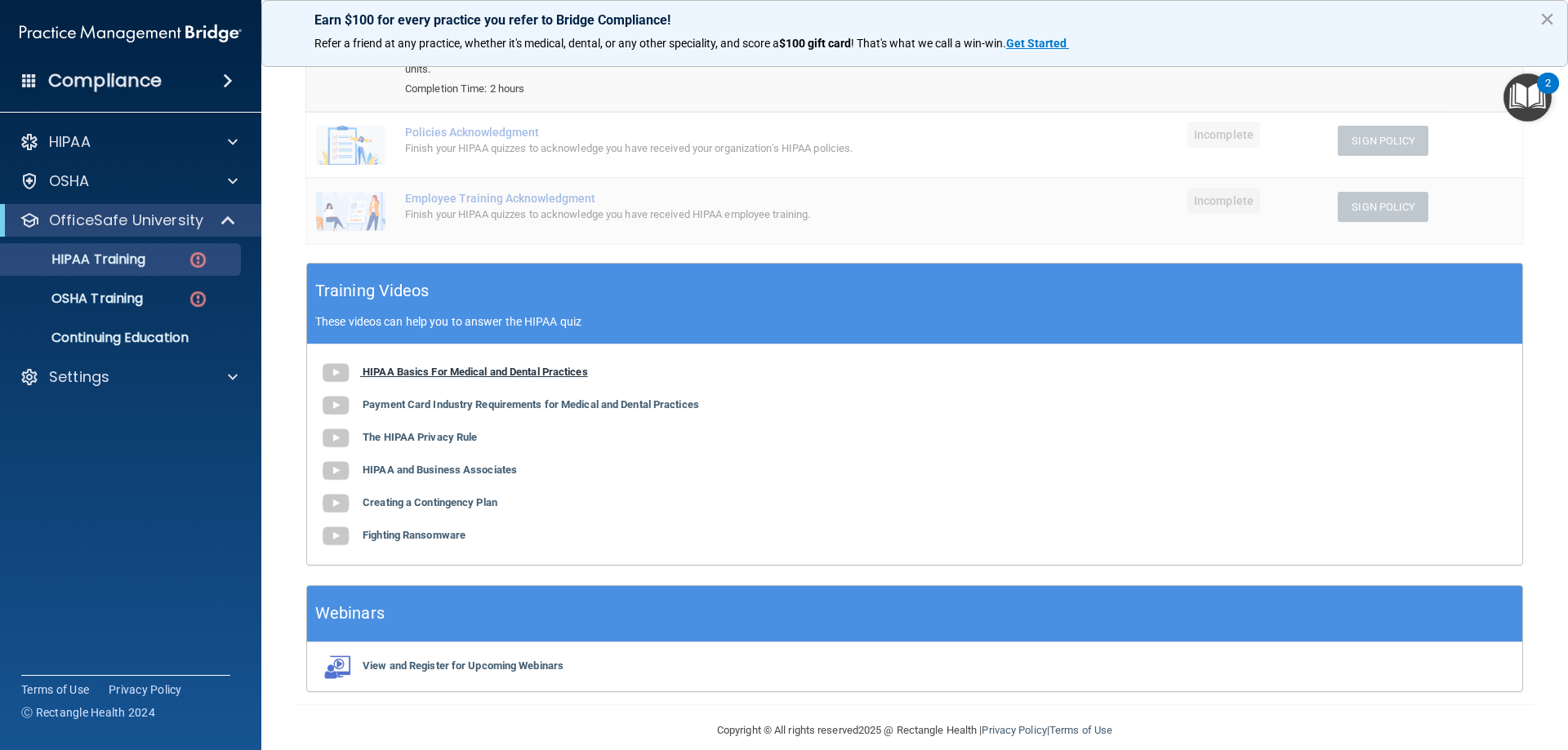
scroll to position [213, 0]
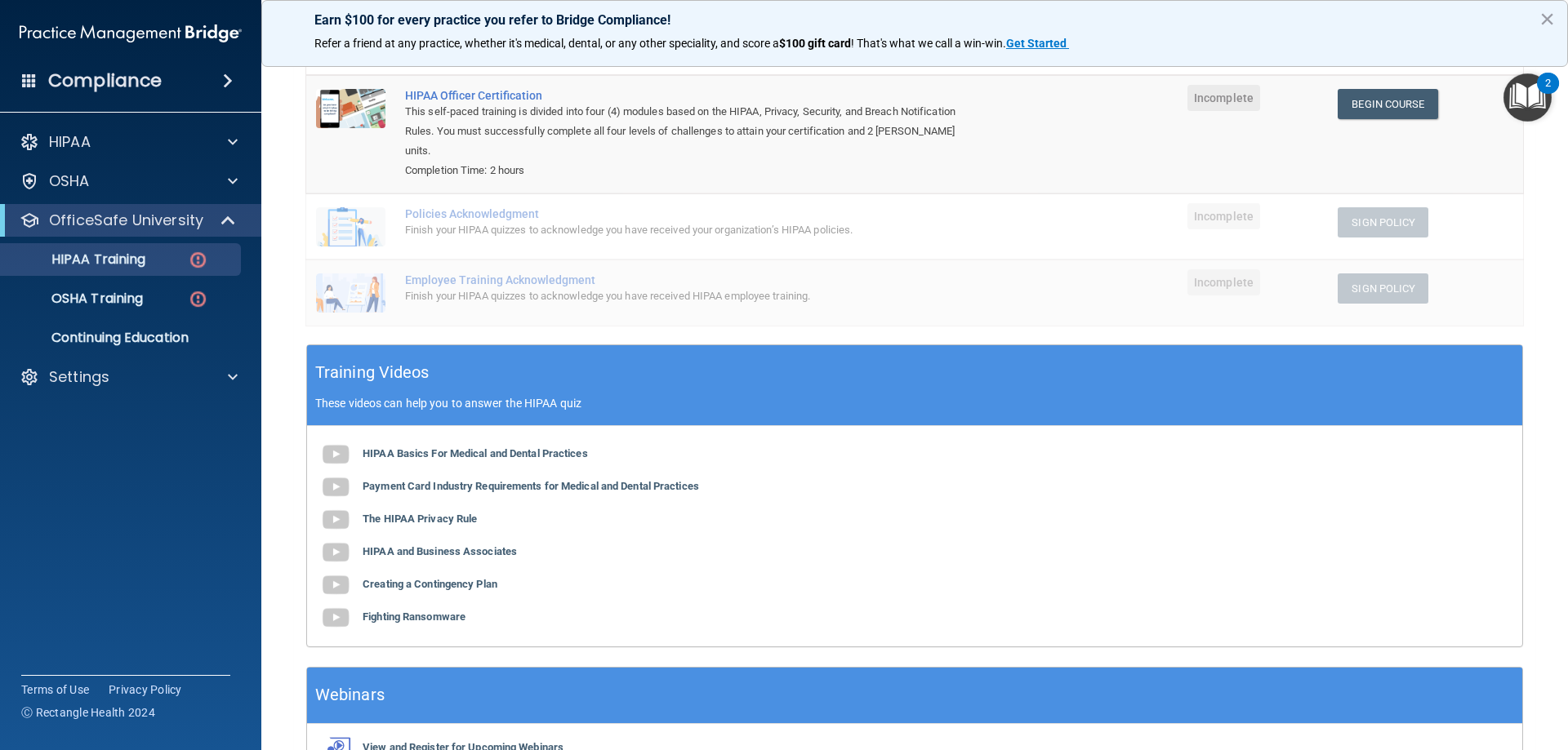
click at [401, 426] on div "HIPAA Basics For Medical and Dental Practices Payment Card Industry Requirement…" at bounding box center [915, 536] width 1215 height 220
click at [391, 448] on b "HIPAA Basics For Medical and Dental Practices" at bounding box center [475, 454] width 226 height 12
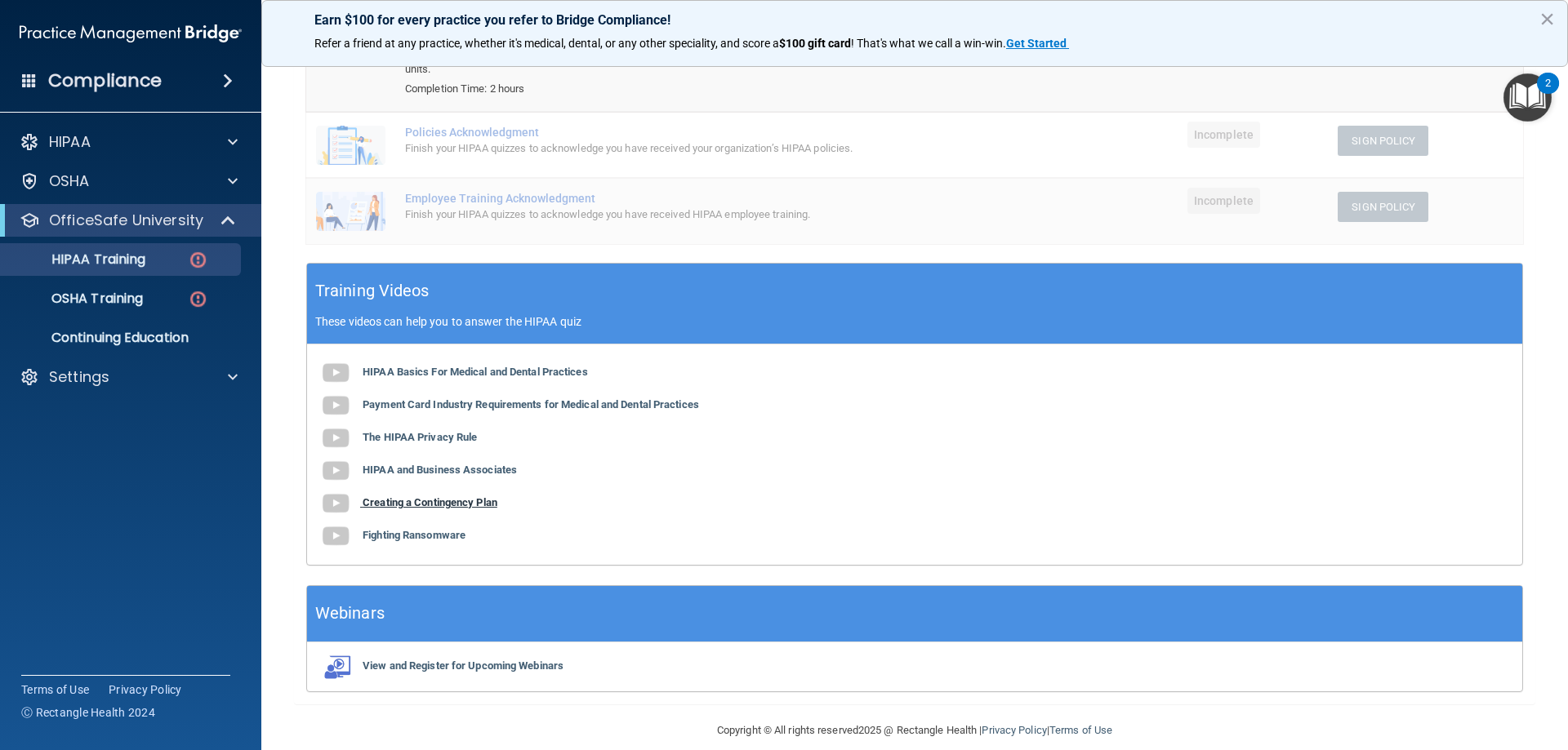
click at [382, 496] on b "Creating a Contingency Plan" at bounding box center [430, 502] width 135 height 12
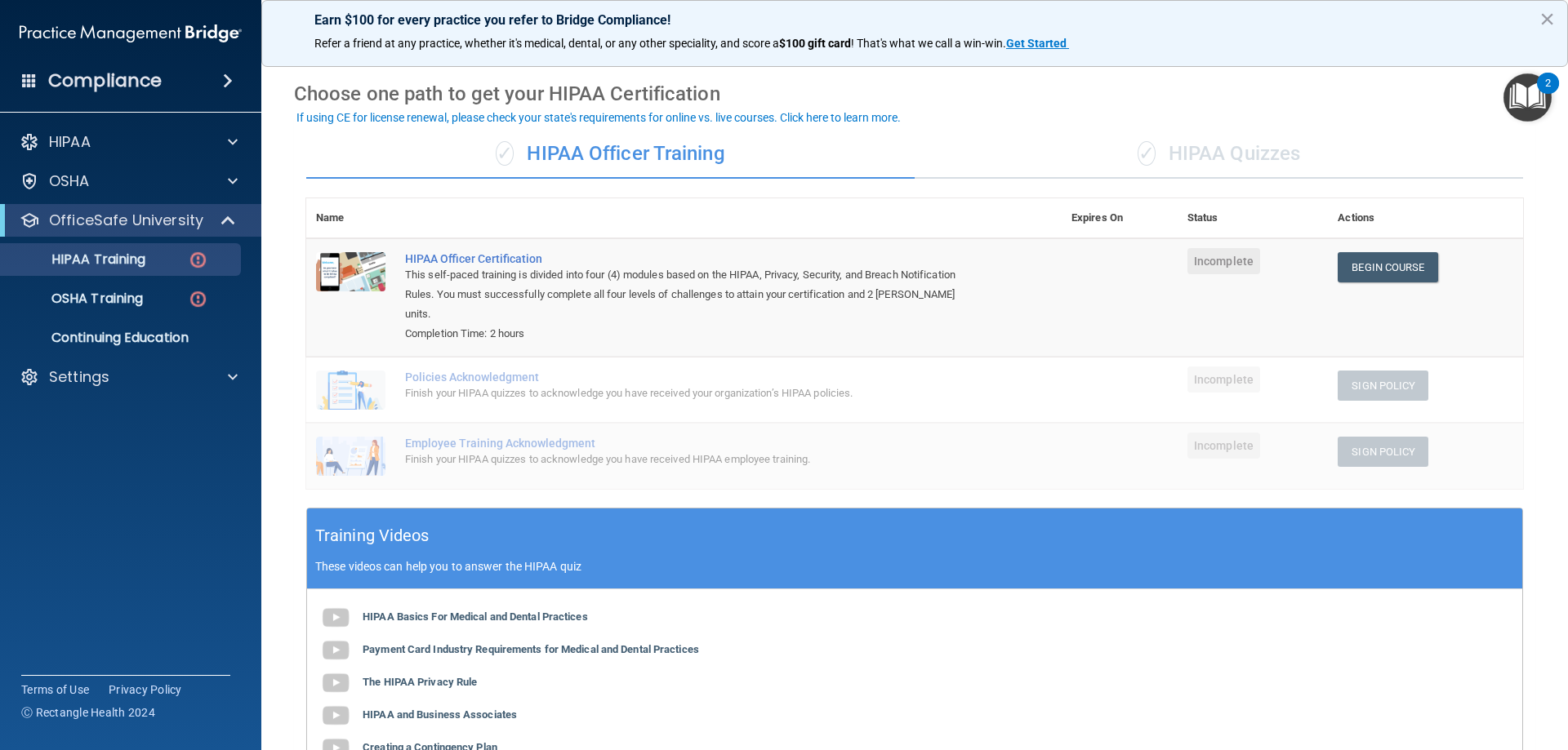
click at [1085, 130] on div "✓ HIPAA Quizzes" at bounding box center [1219, 154] width 609 height 49
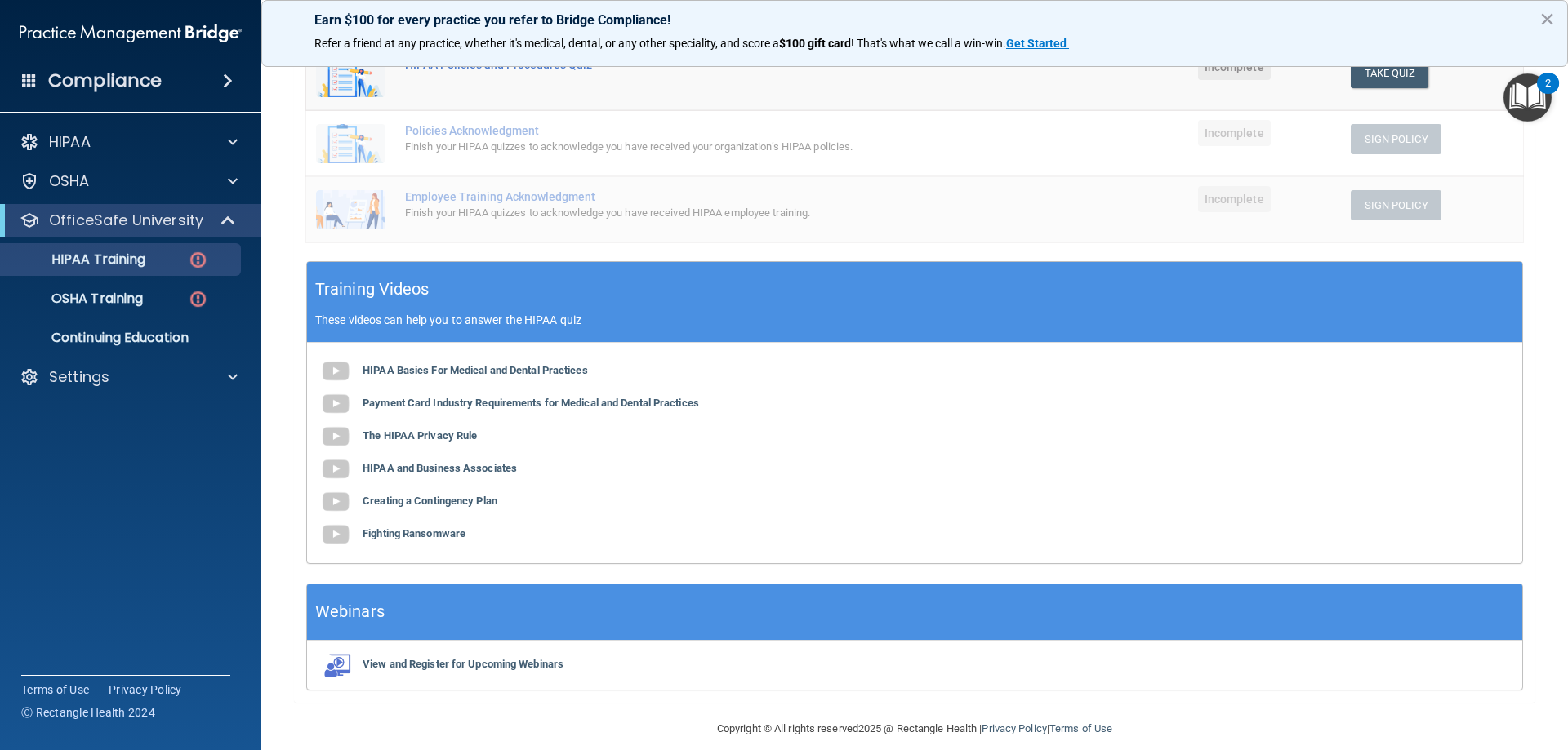
scroll to position [393, 0]
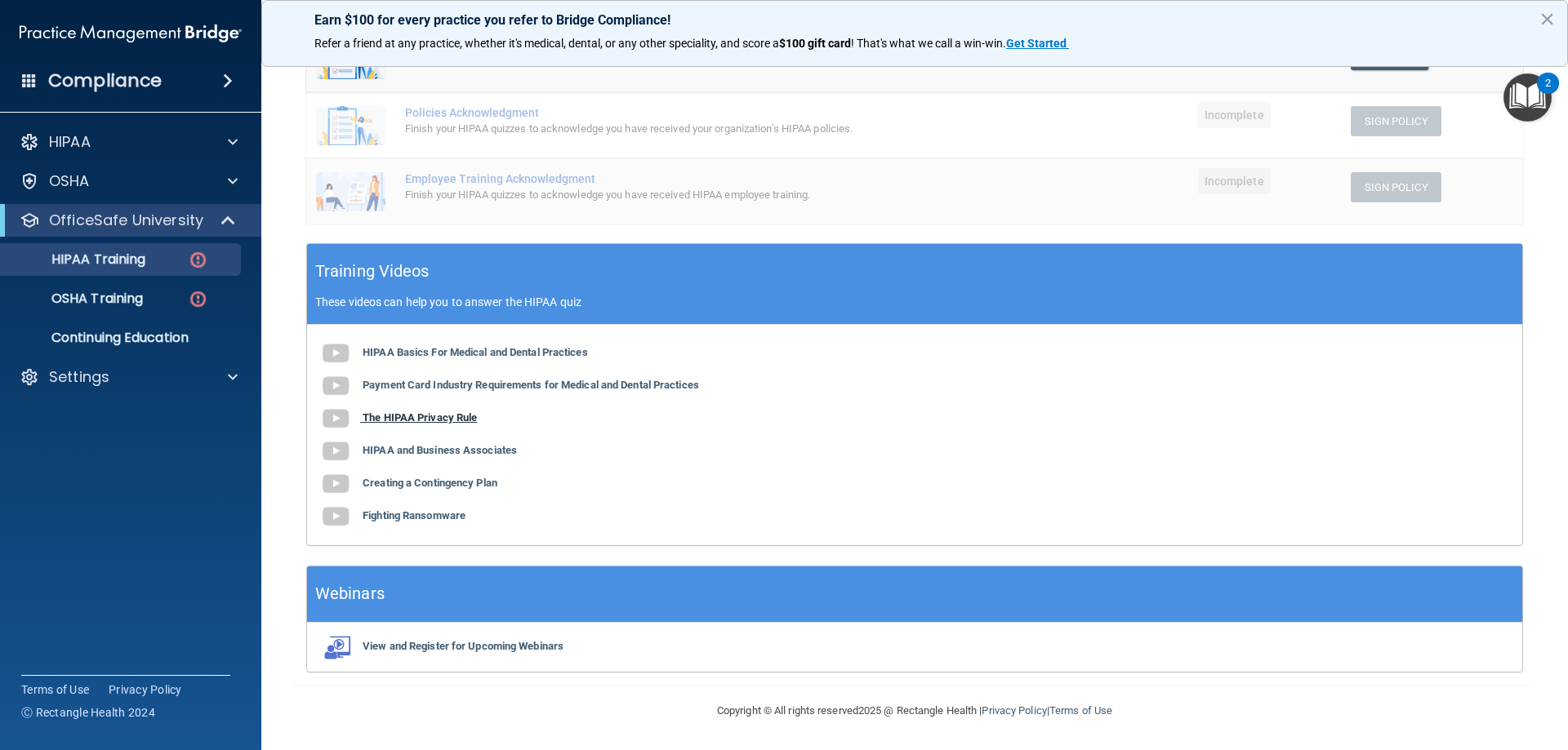
click at [374, 423] on b "The HIPAA Privacy Rule" at bounding box center [419, 417] width 114 height 12
drag, startPoint x: 382, startPoint y: 16, endPoint x: 1301, endPoint y: 644, distance: 1113.1
drag, startPoint x: 1301, startPoint y: 644, endPoint x: 1180, endPoint y: 505, distance: 184.3
drag, startPoint x: 1180, startPoint y: 505, endPoint x: 244, endPoint y: 612, distance: 942.1
click at [244, 612] on div "Compliance HIPAA Documents and Policies Report an Incident Business Associates …" at bounding box center [131, 375] width 261 height 750
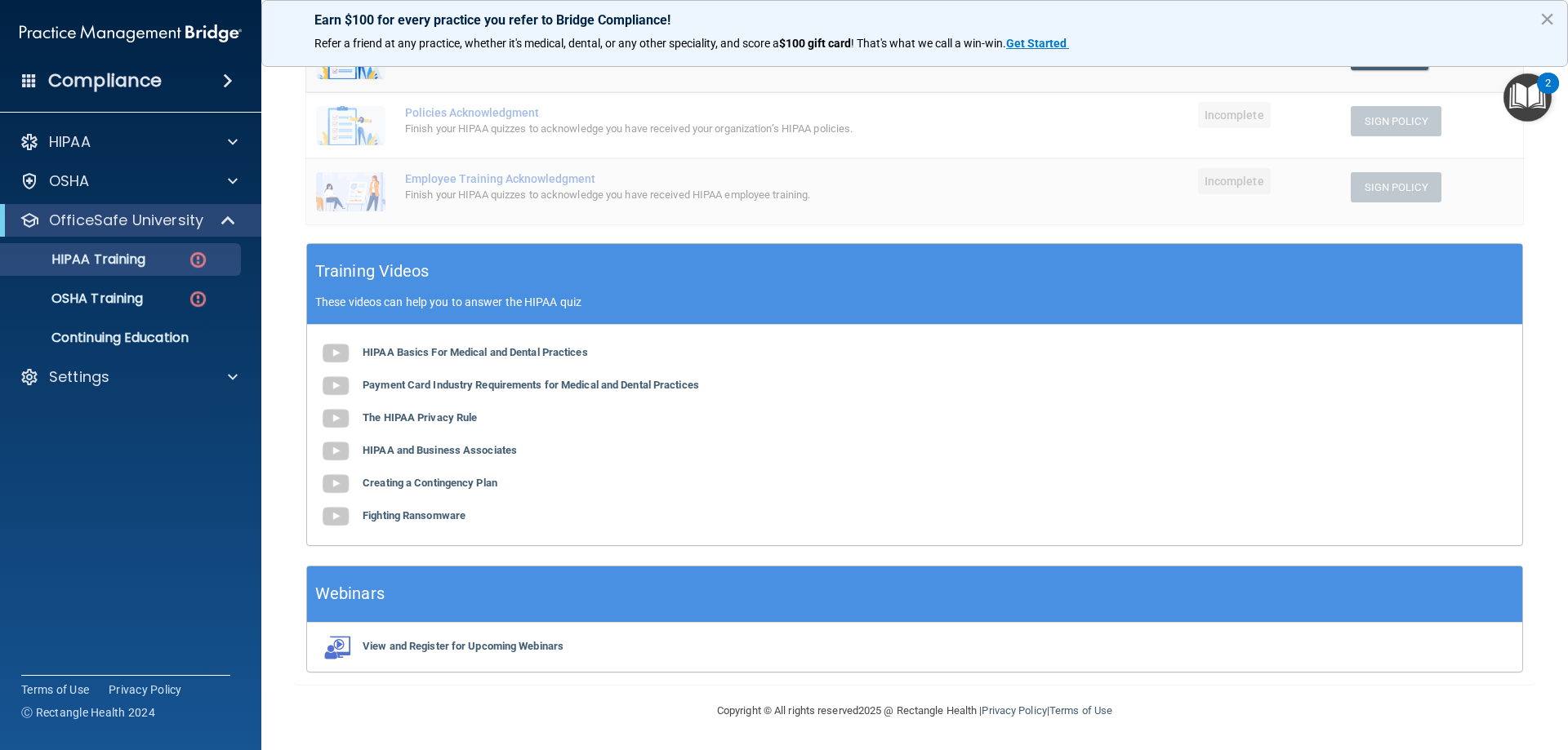
click at [300, 620] on div "✓ HIPAA Officer Training ✓ HIPAA Quizzes Name Expires On Status Actions The HIP…" at bounding box center [915, 228] width 1241 height 912
click at [298, 624] on div "✓ HIPAA Officer Training ✓ HIPAA Quizzes Name Expires On Status Actions The HIP…" at bounding box center [915, 228] width 1241 height 912
drag, startPoint x: 298, startPoint y: 622, endPoint x: 293, endPoint y: 635, distance: 13.9
drag, startPoint x: 293, startPoint y: 635, endPoint x: 283, endPoint y: 645, distance: 14.1
click at [283, 645] on main "Back Choose one path to get your HIPAA Certification ✓ HIPAA Officer Training ✓…" at bounding box center [914, 401] width 1306 height 698
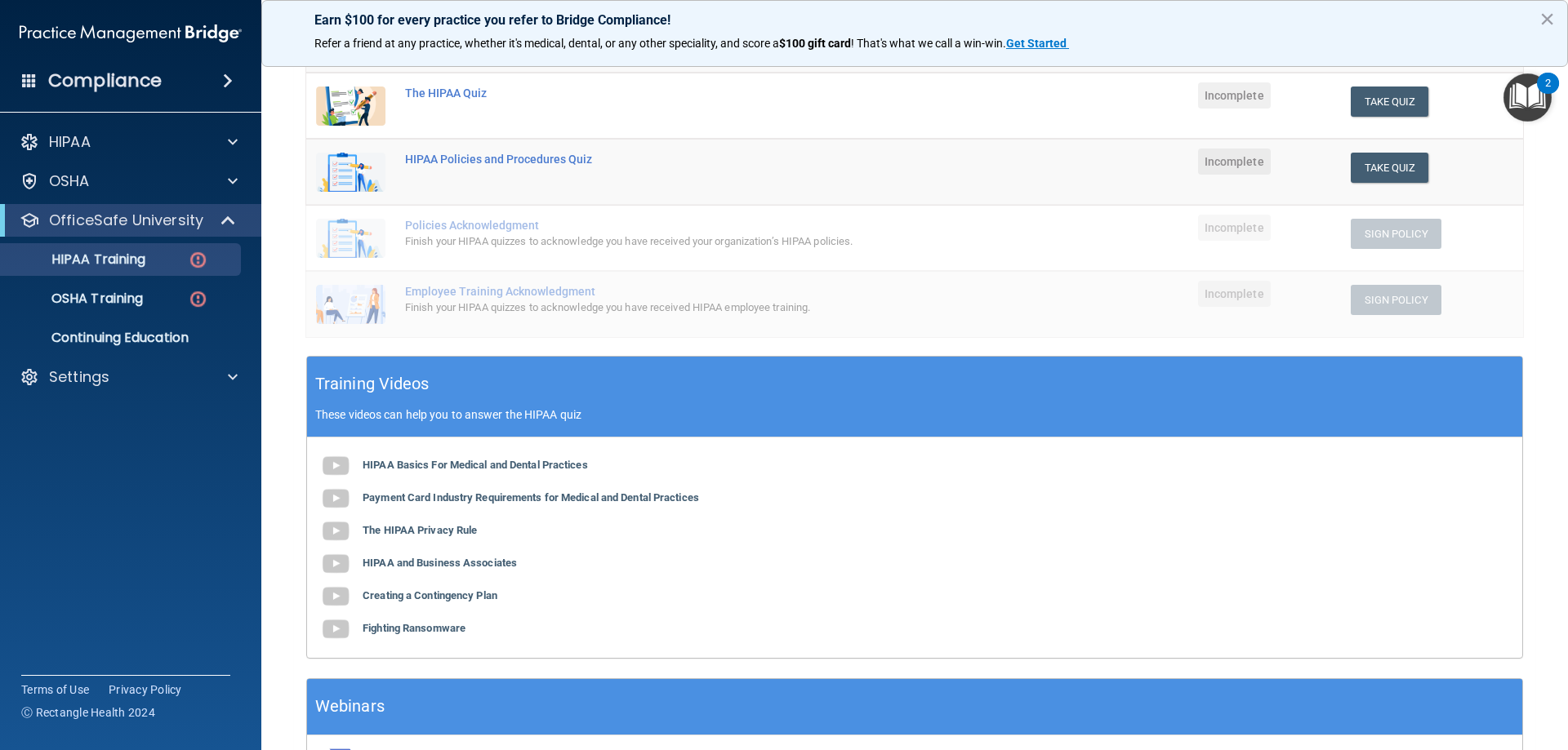
scroll to position [118, 0]
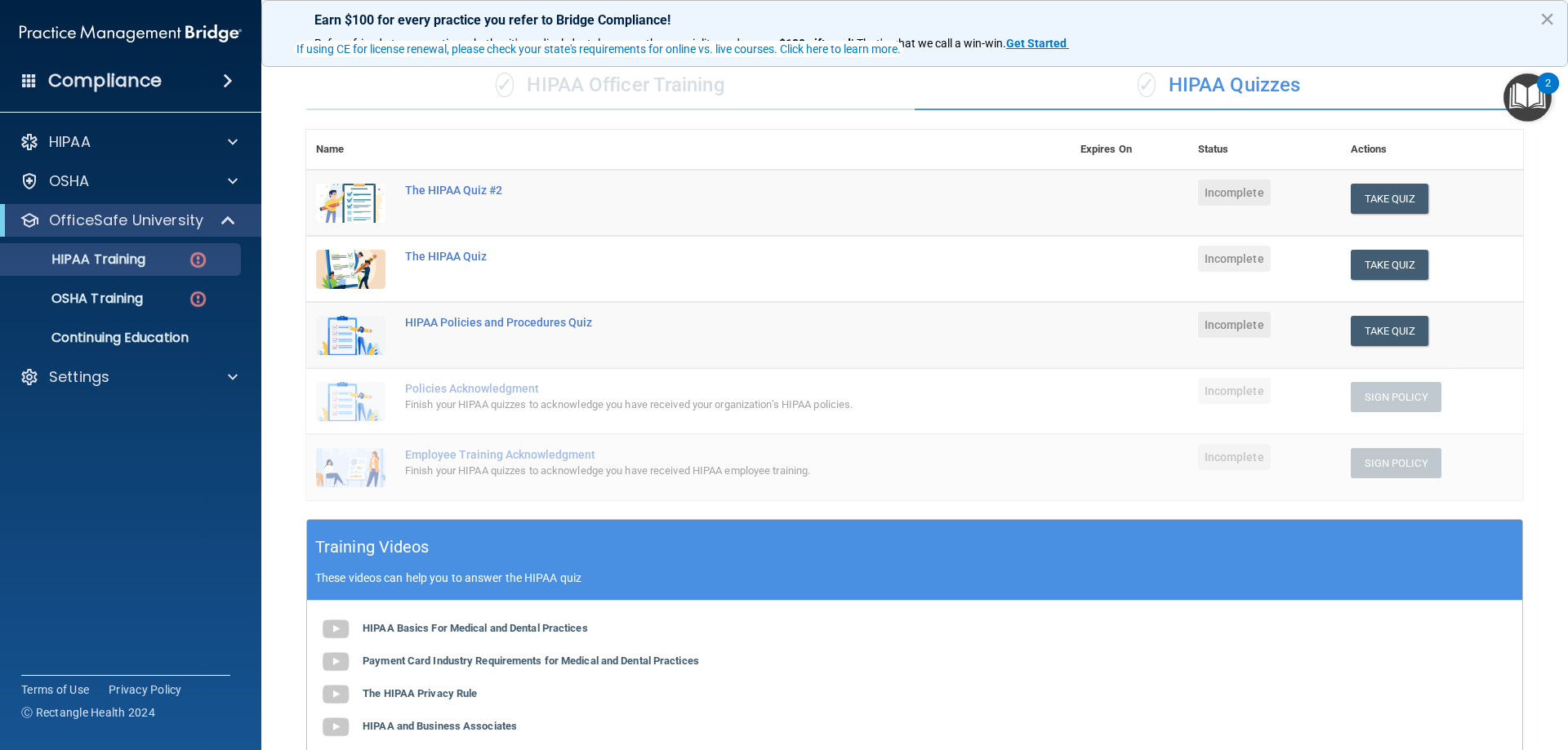
click at [296, 378] on div "✓ HIPAA Officer Training ✓ HIPAA Quizzes Name Expires On Status Actions The HIP…" at bounding box center [915, 505] width 1241 height 912
click at [0, 469] on accordion "HIPAA Documents and Policies Report an Incident Business Associates Emergency P…" at bounding box center [131, 329] width 262 height 420
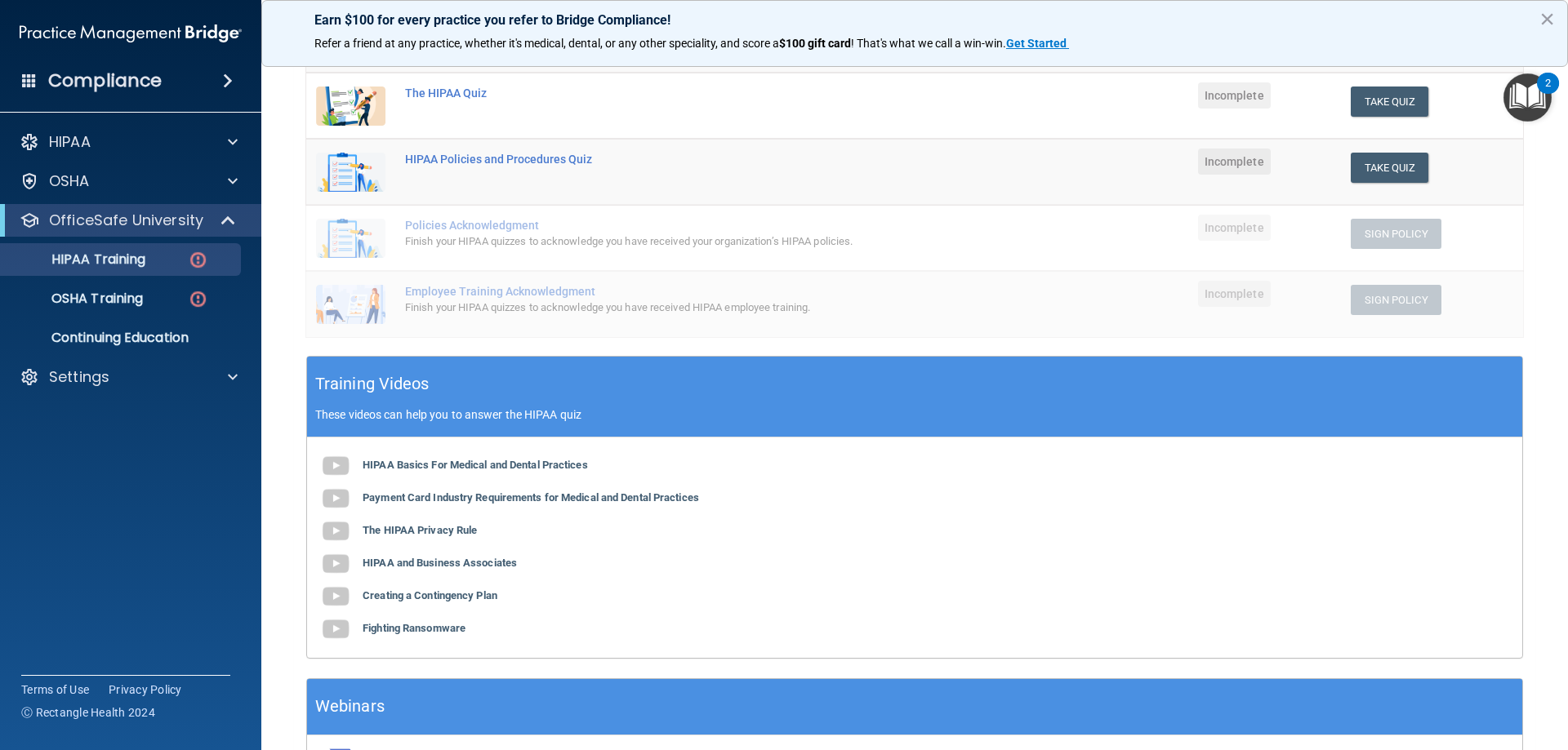
scroll to position [362, 0]
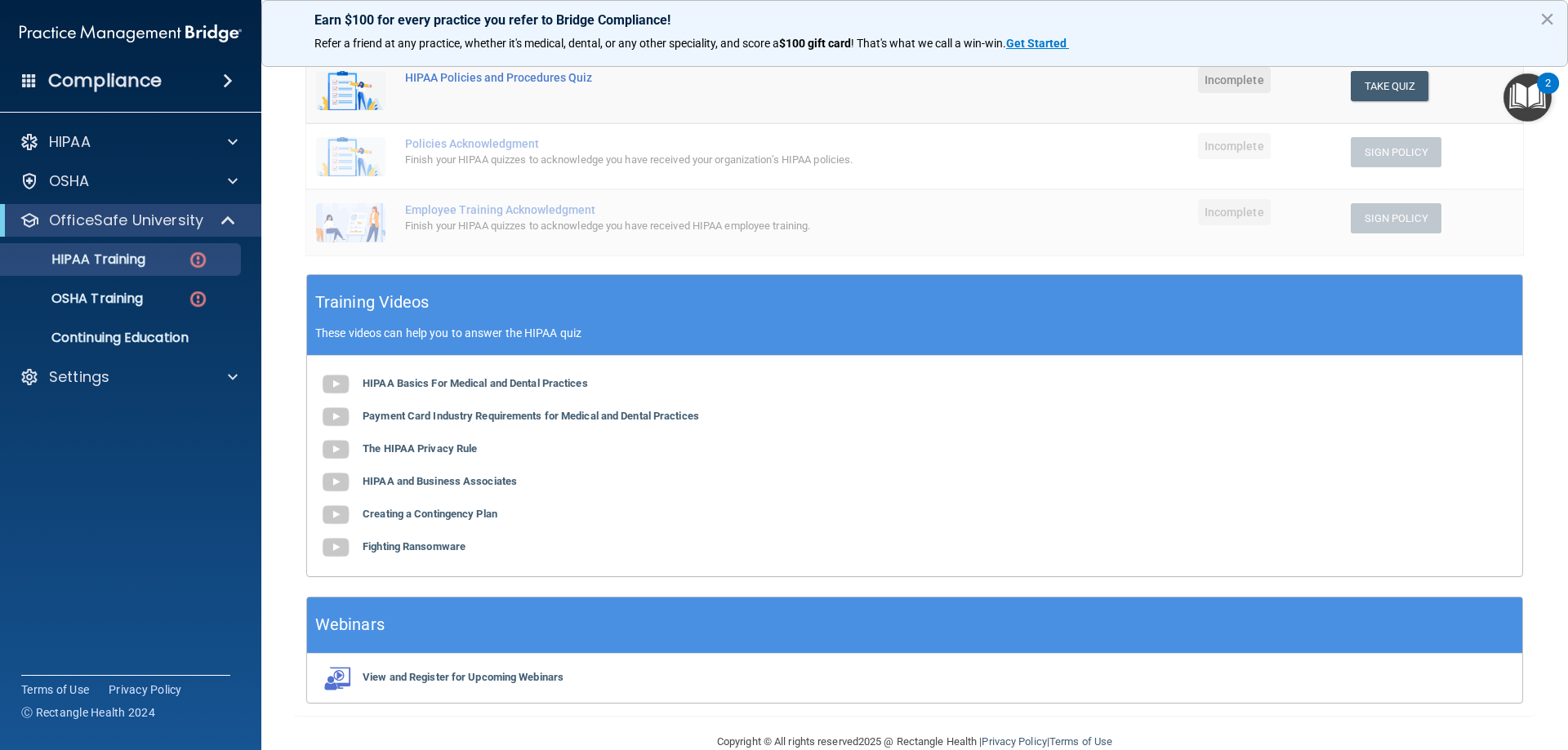
click at [432, 461] on div "HIPAA Basics For Medical and Dental Practices Payment Card Industry Requirement…" at bounding box center [915, 466] width 1215 height 220
click at [431, 447] on b "The HIPAA Privacy Rule" at bounding box center [419, 448] width 114 height 12
click at [83, 285] on link "OSHA Training" at bounding box center [112, 299] width 258 height 33
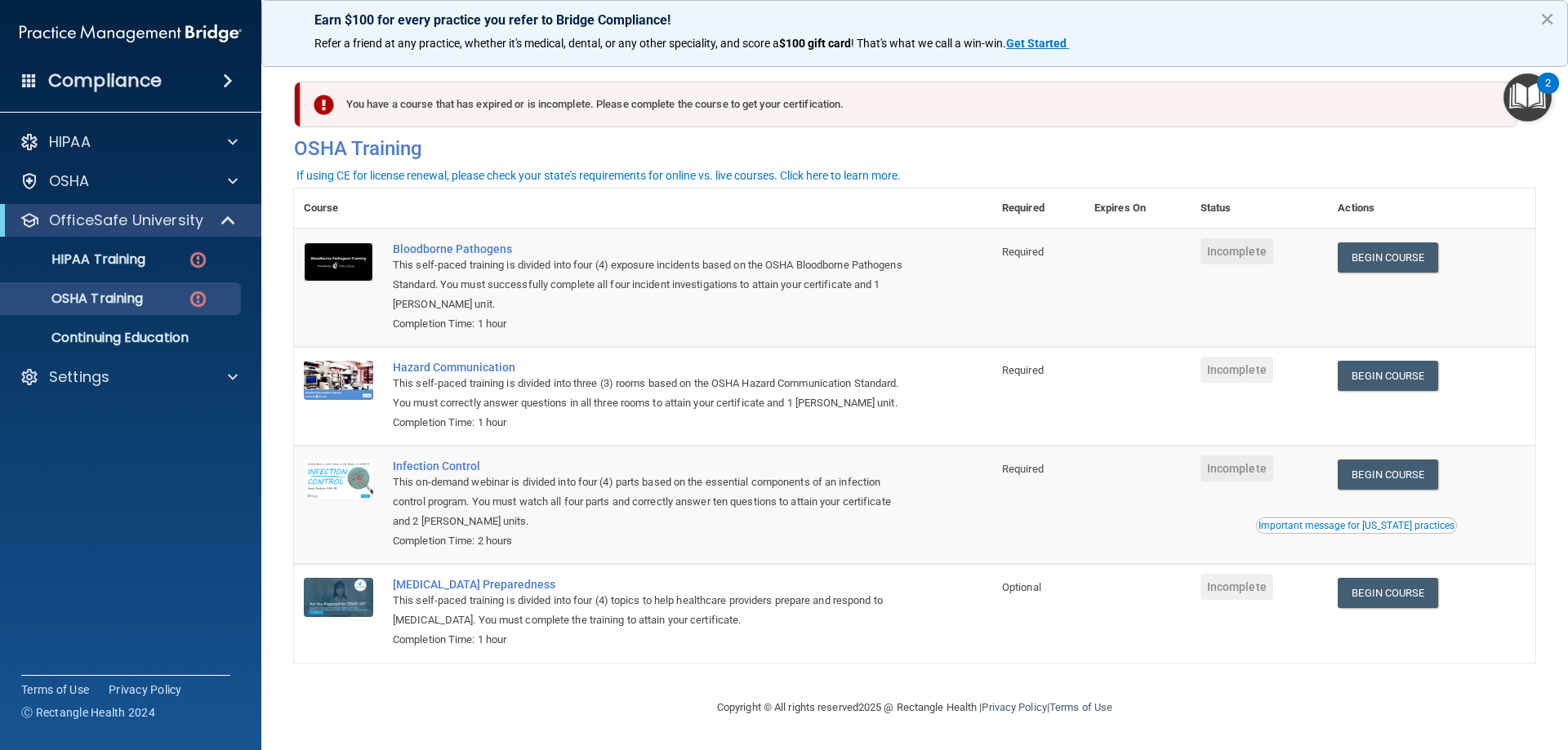
click at [347, 268] on img at bounding box center [338, 262] width 69 height 39
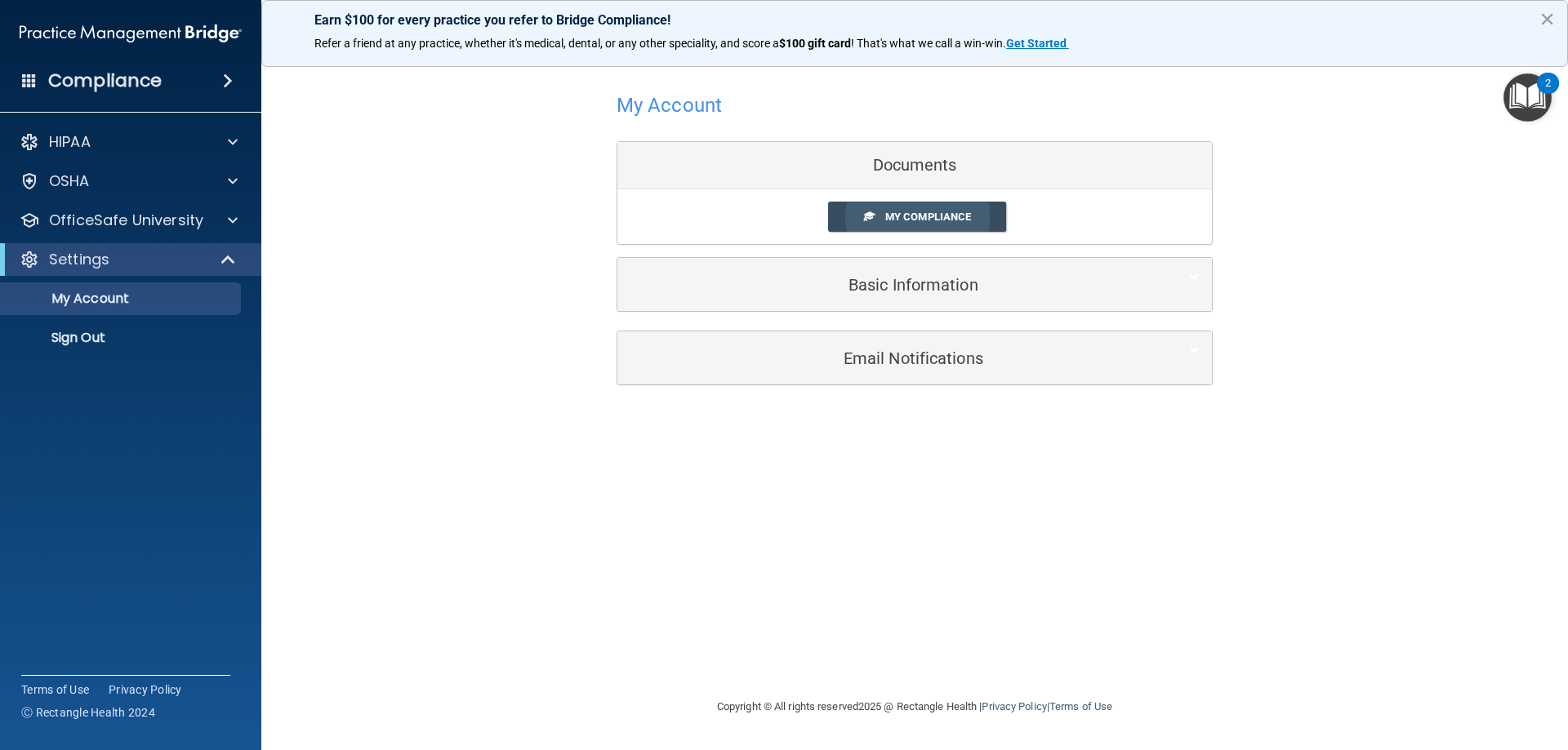
click at [912, 217] on span "My Compliance" at bounding box center [927, 217] width 86 height 12
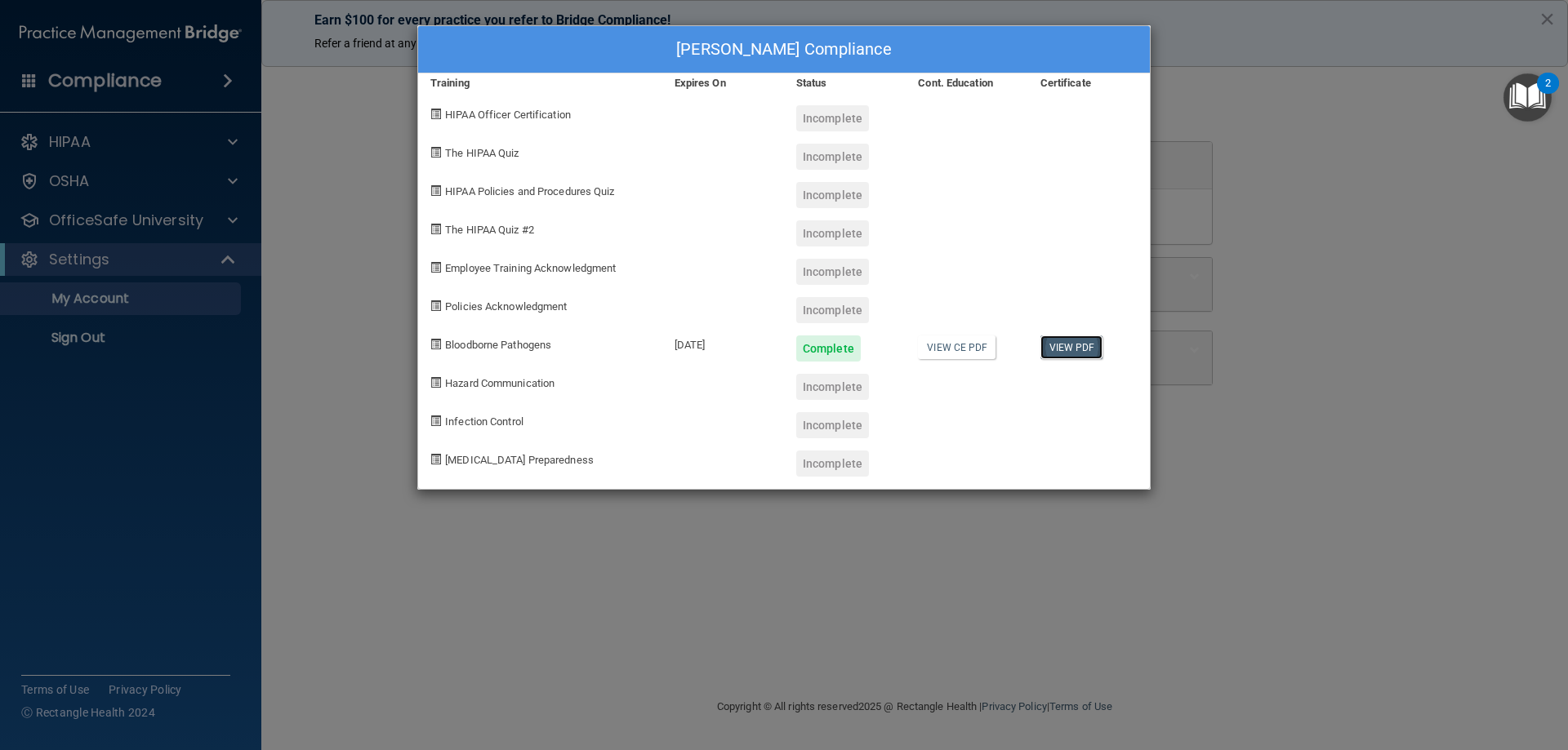
click at [1065, 346] on link "View PDF" at bounding box center [1071, 346] width 63 height 23
click at [525, 112] on span "HIPAA Officer Certification" at bounding box center [507, 115] width 125 height 12
click at [849, 112] on div "Incomplete" at bounding box center [832, 118] width 73 height 26
click at [926, 114] on div at bounding box center [966, 112] width 122 height 38
click at [1217, 379] on div "[PERSON_NAME] Compliance Training Expires On Status Cont. Education Certificate…" at bounding box center [784, 375] width 1568 height 750
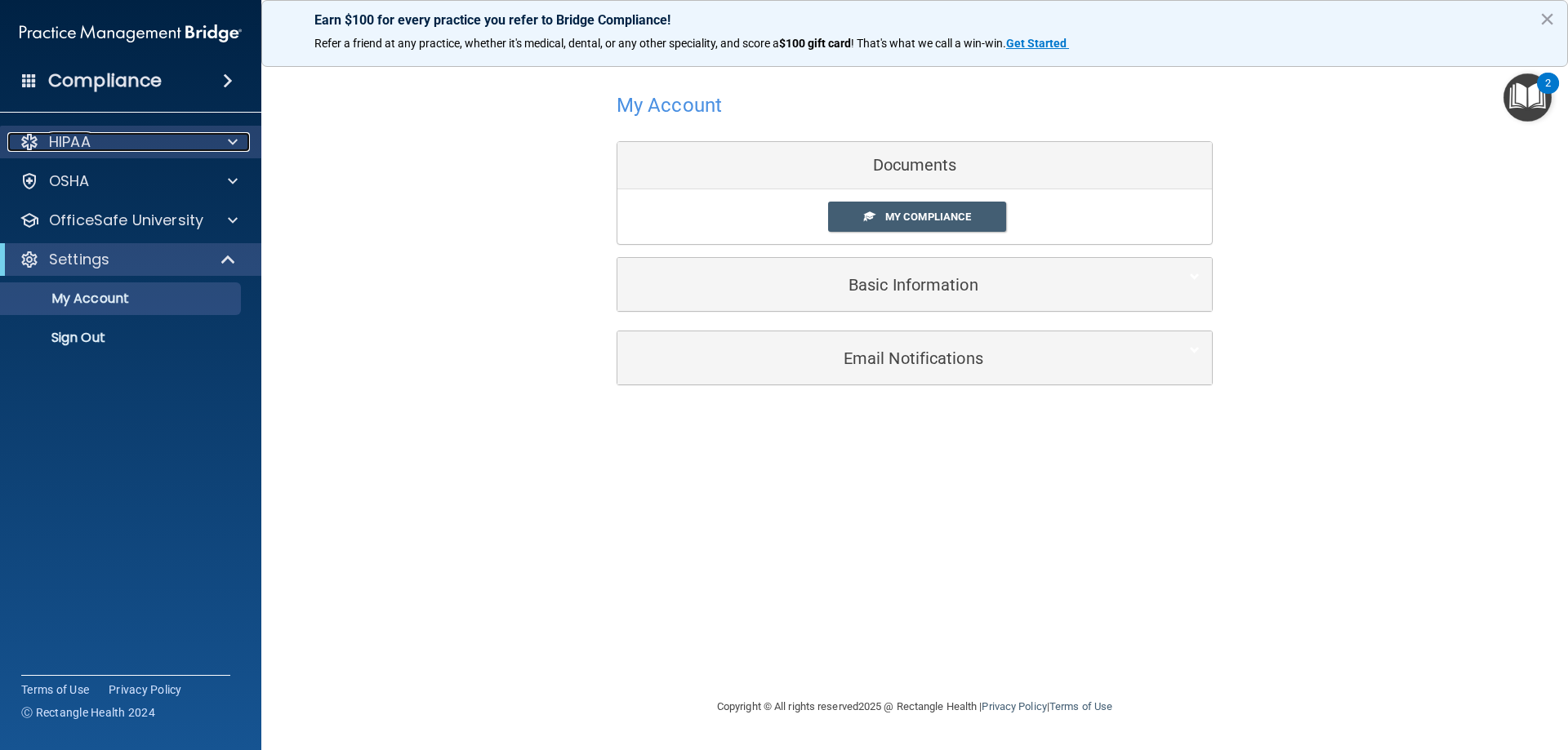
click at [241, 149] on div at bounding box center [230, 142] width 41 height 20
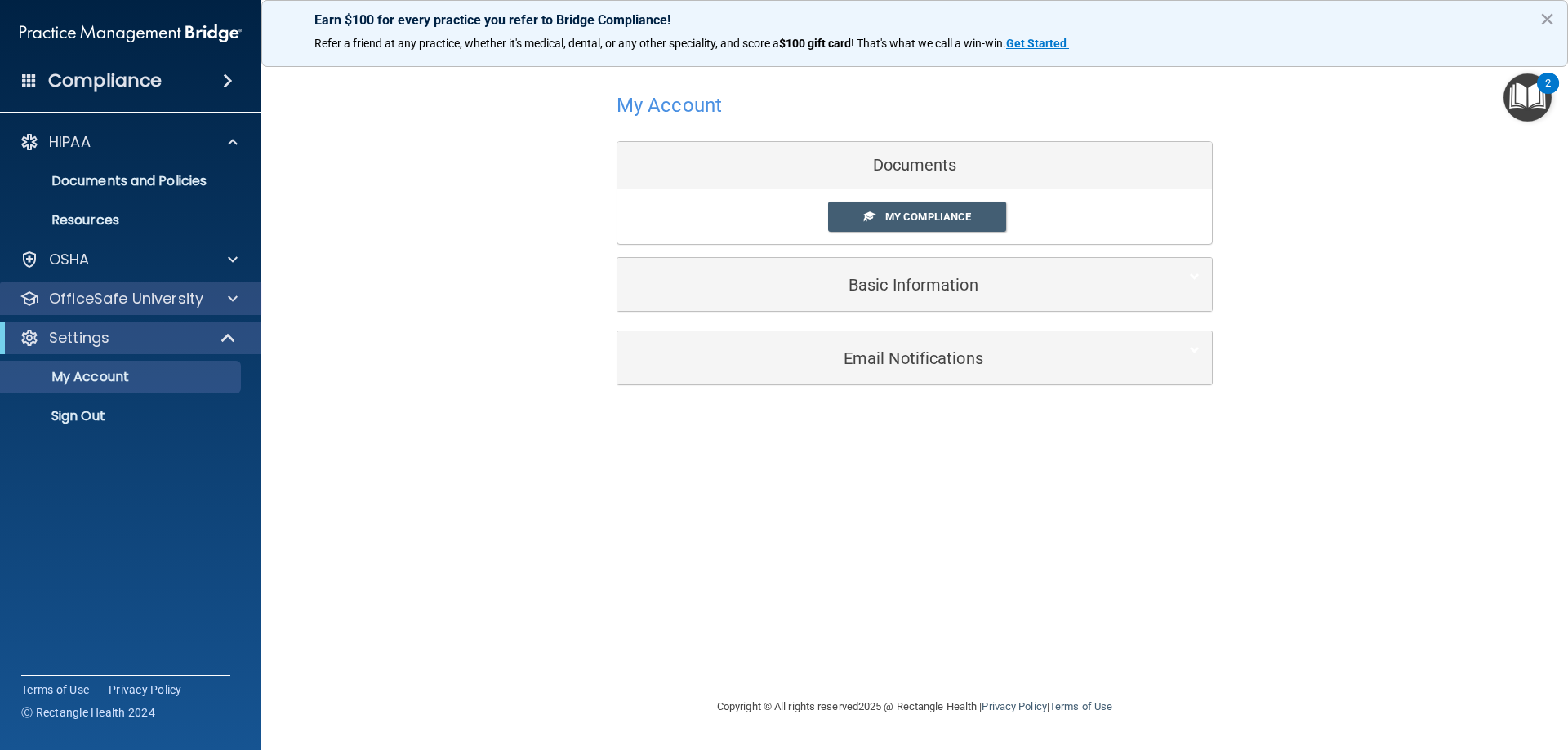
click at [137, 291] on div "OfficeSafe University" at bounding box center [131, 299] width 262 height 33
click at [157, 303] on p "OfficeSafe University" at bounding box center [126, 298] width 155 height 20
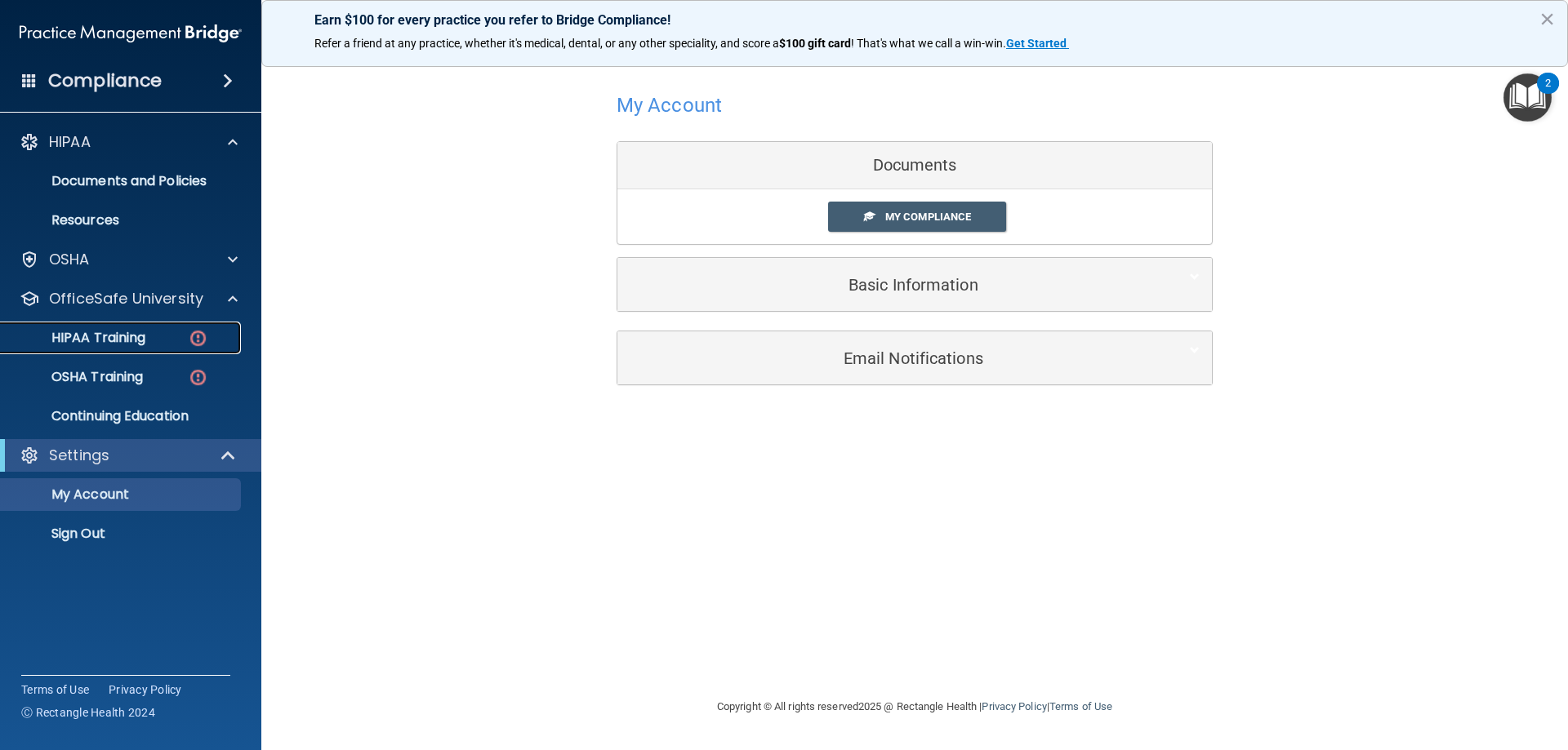
click at [136, 331] on p "HIPAA Training" at bounding box center [78, 338] width 135 height 16
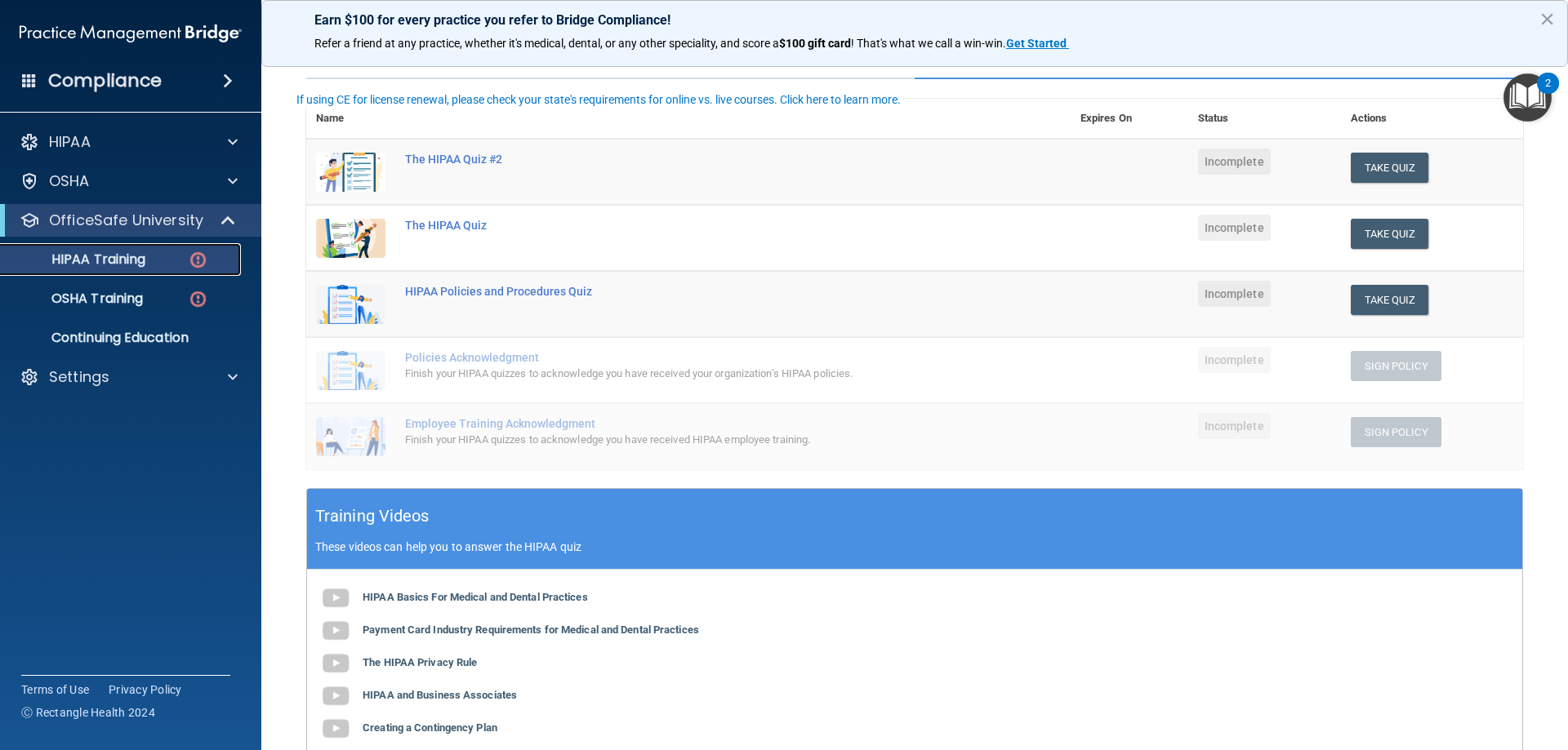
scroll to position [67, 0]
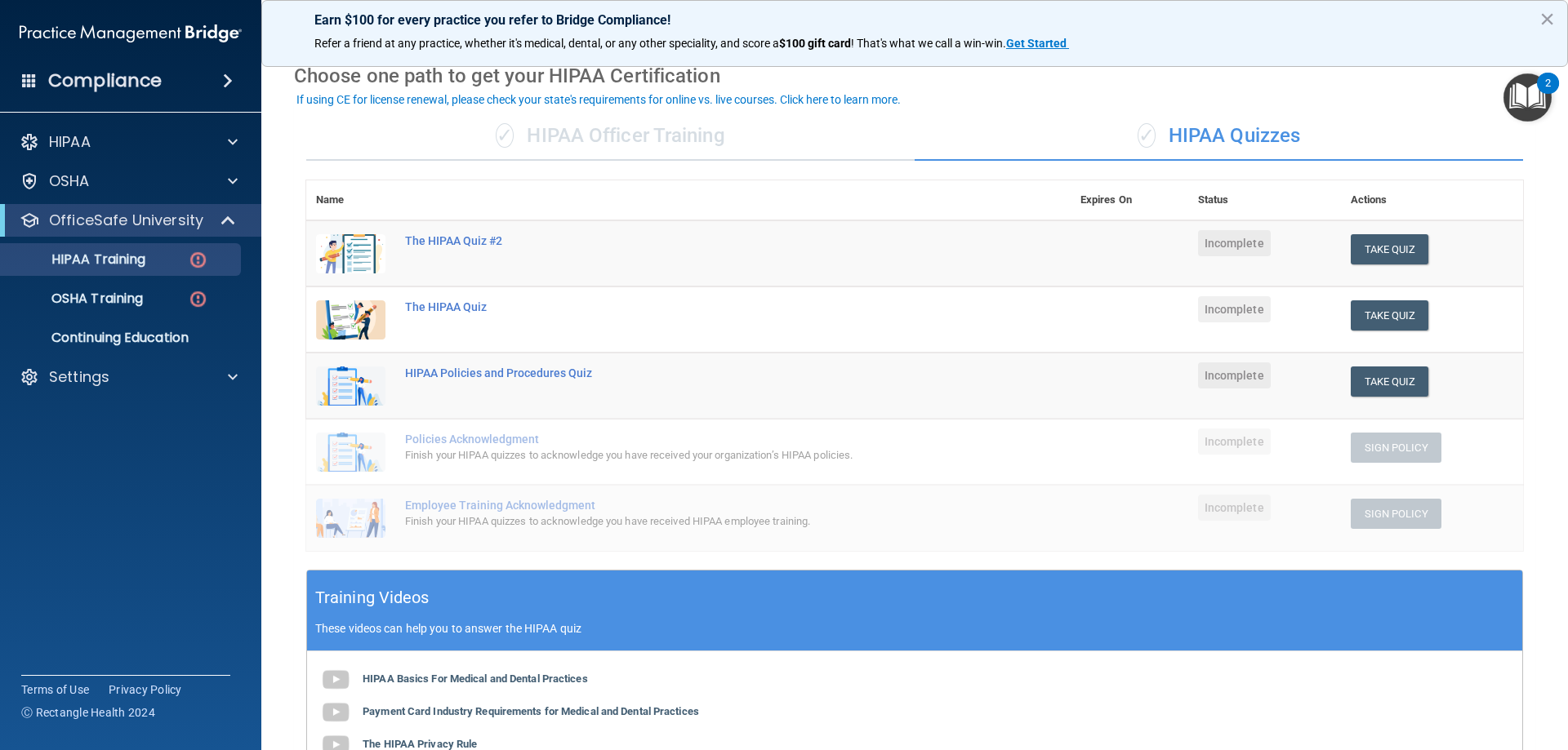
click at [354, 251] on img at bounding box center [351, 253] width 69 height 39
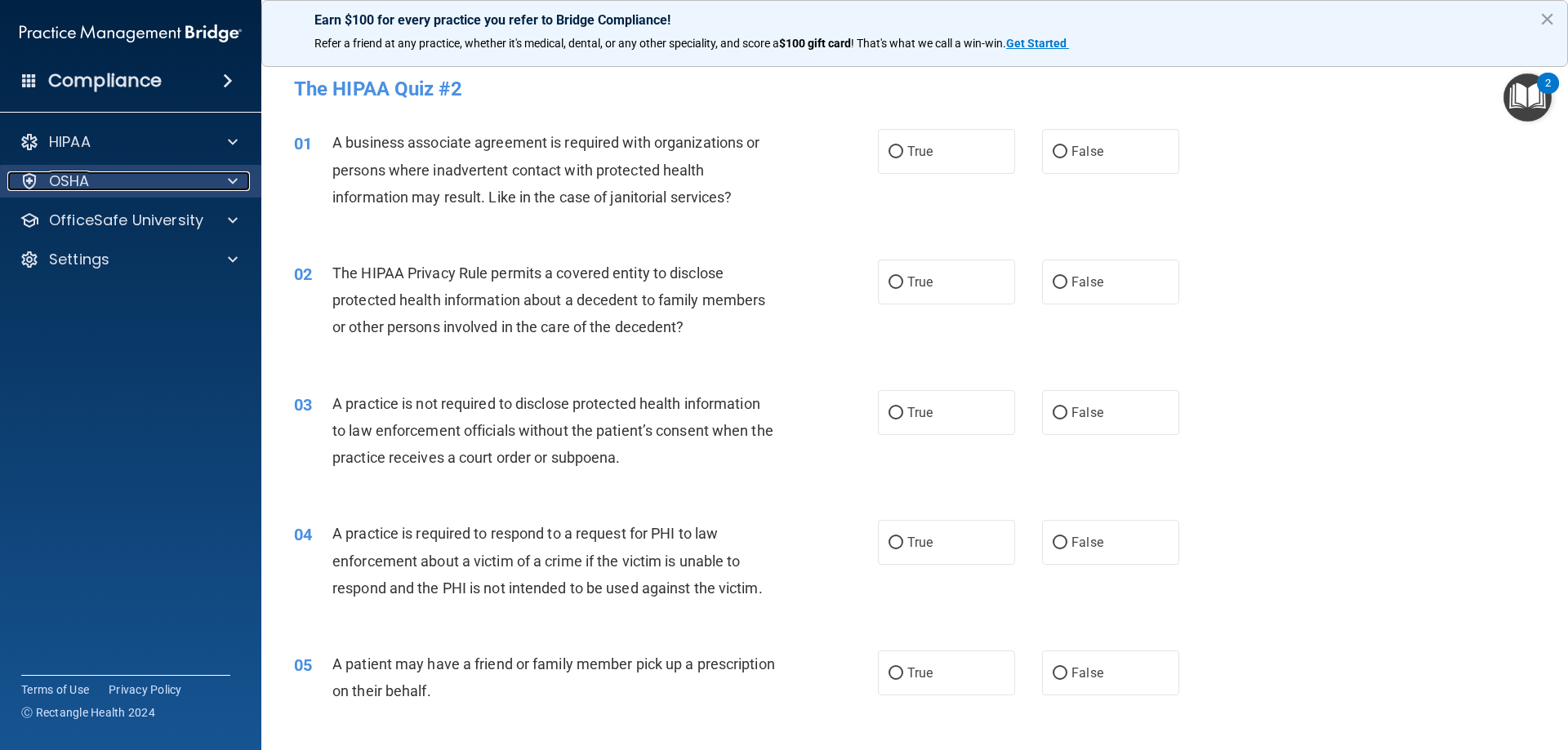
click at [125, 178] on div "OSHA" at bounding box center [109, 181] width 202 height 20
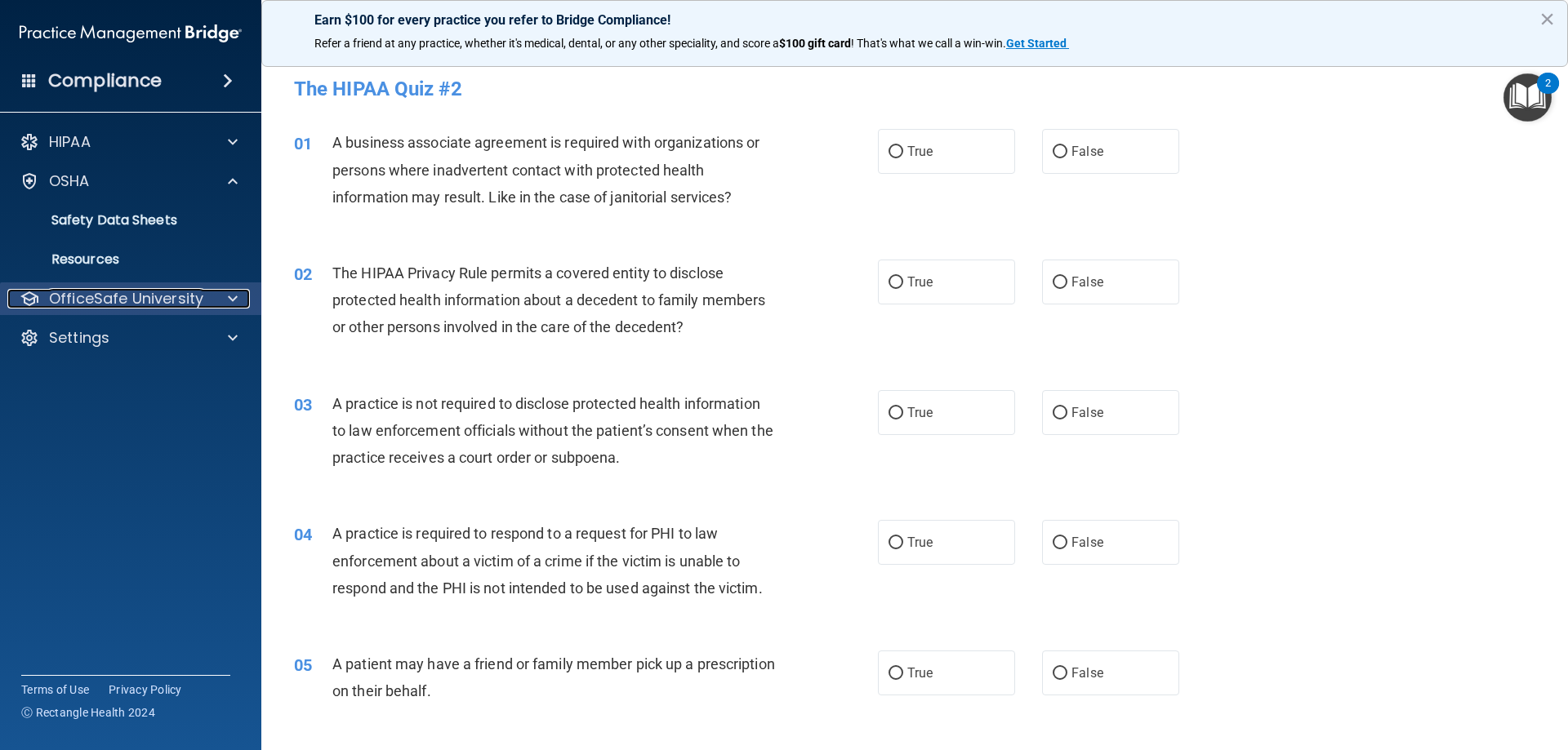
click at [104, 293] on p "OfficeSafe University" at bounding box center [126, 298] width 155 height 20
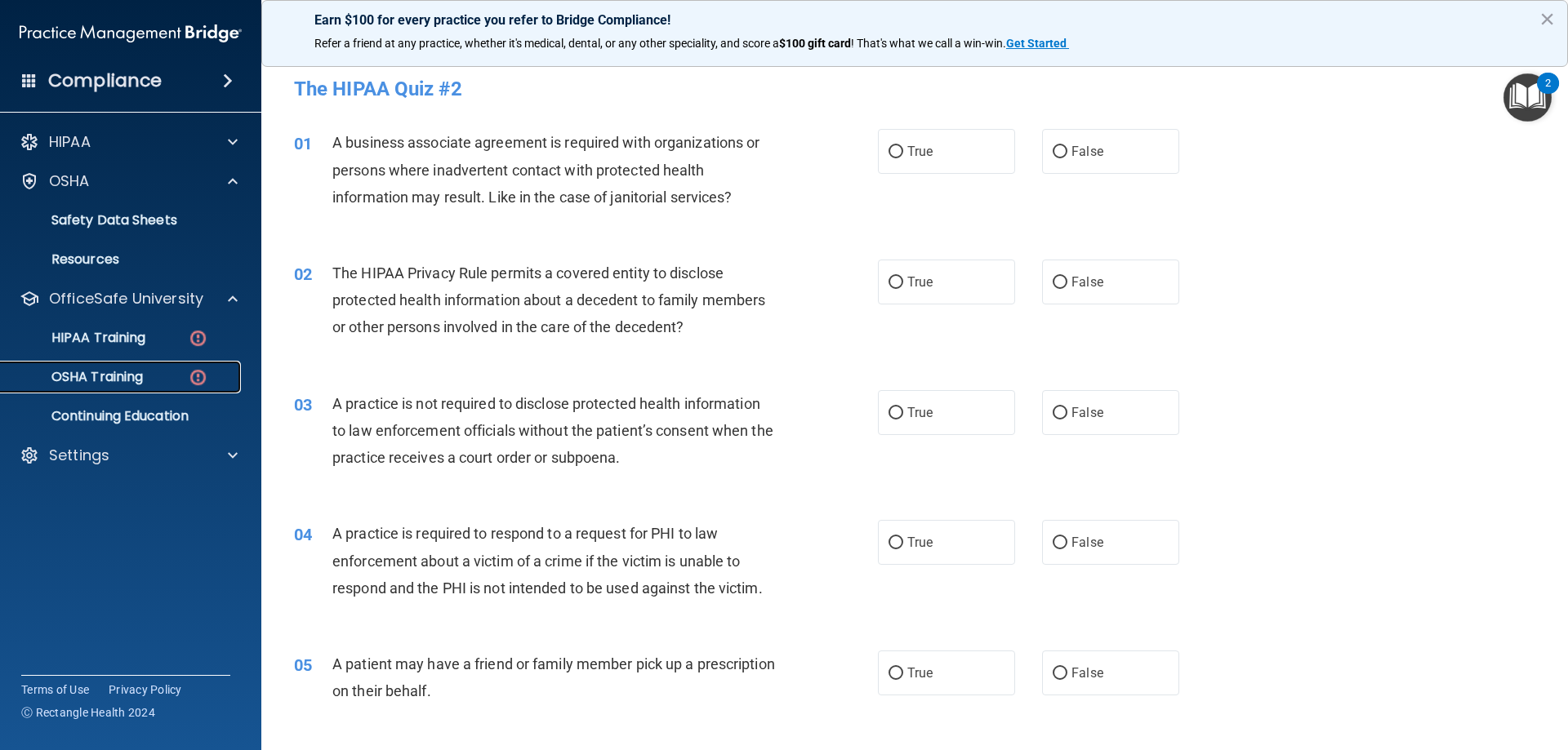
click at [110, 369] on p "OSHA Training" at bounding box center [76, 377] width 132 height 16
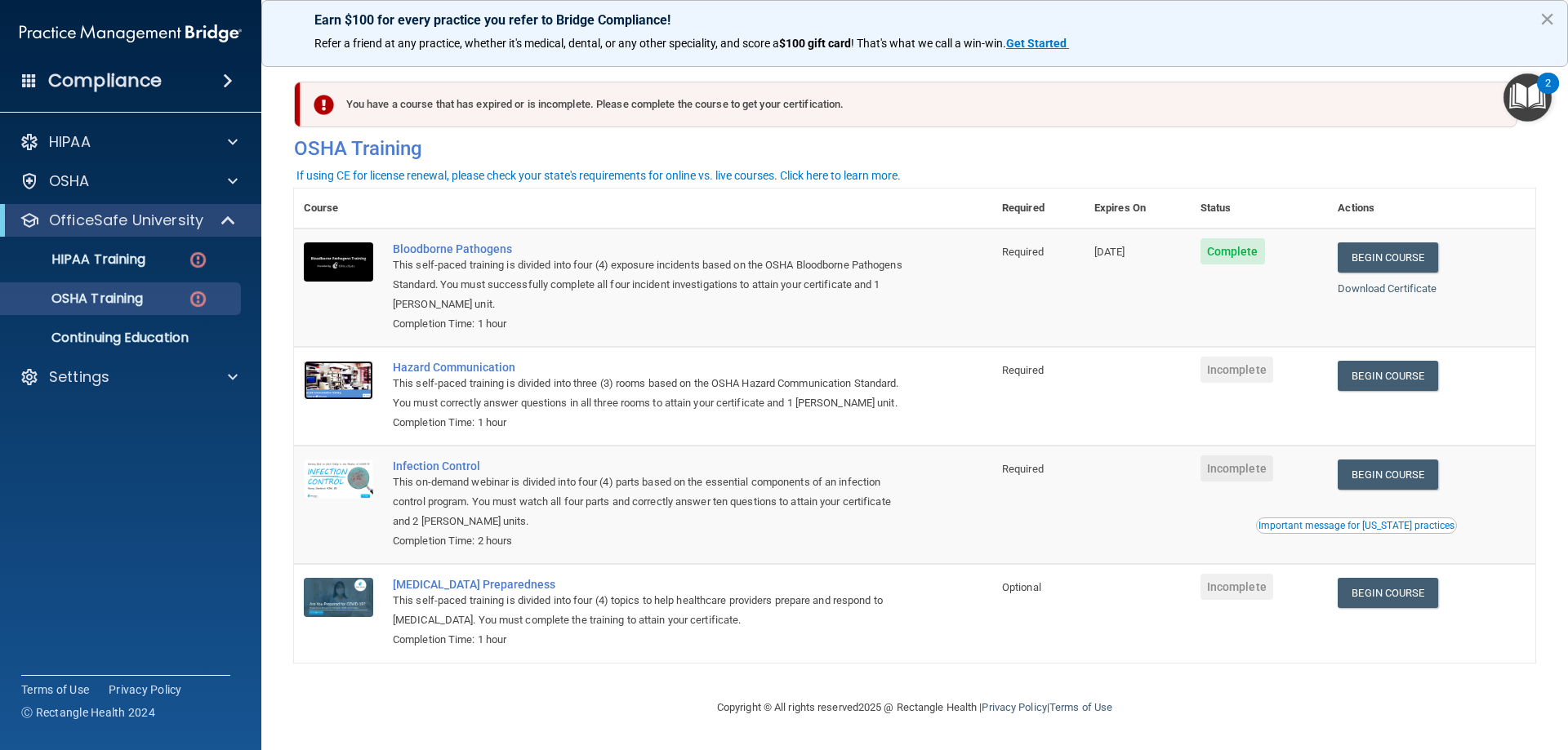
click at [340, 385] on img at bounding box center [338, 380] width 69 height 39
click at [337, 468] on img at bounding box center [338, 479] width 69 height 39
click at [339, 603] on img at bounding box center [338, 597] width 69 height 39
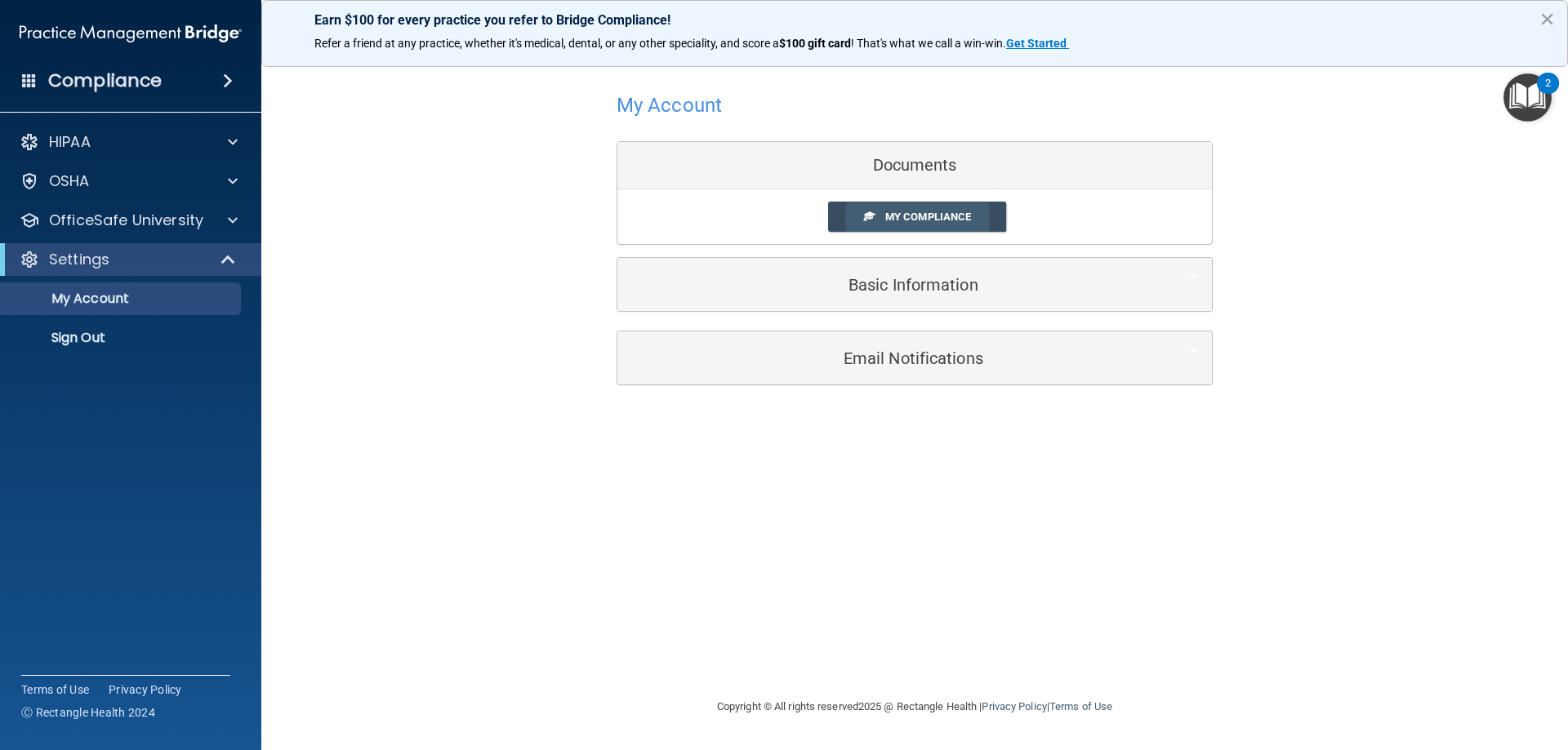
click at [894, 214] on span "My Compliance" at bounding box center [927, 217] width 86 height 12
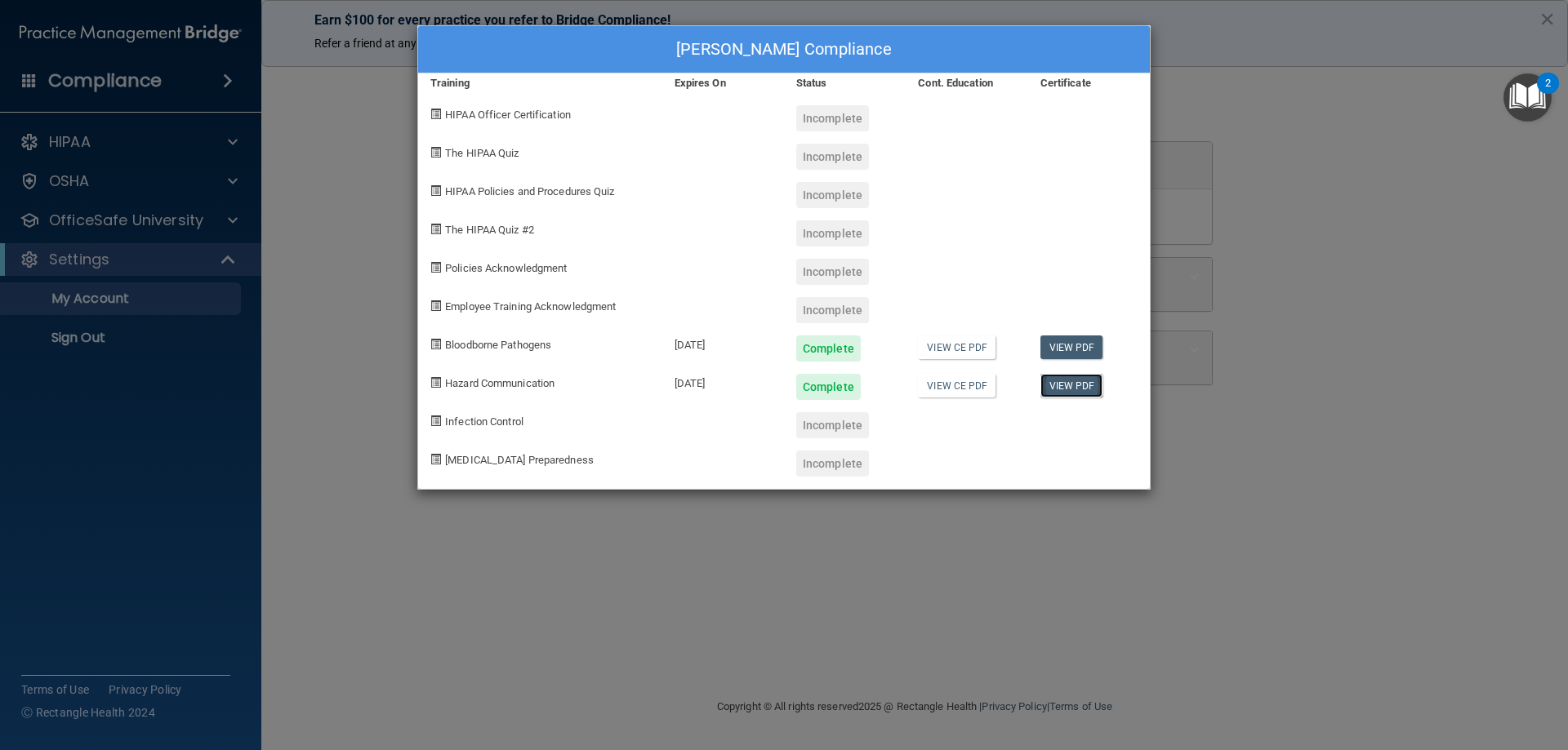
click at [1055, 380] on link "View PDF" at bounding box center [1071, 385] width 63 height 23
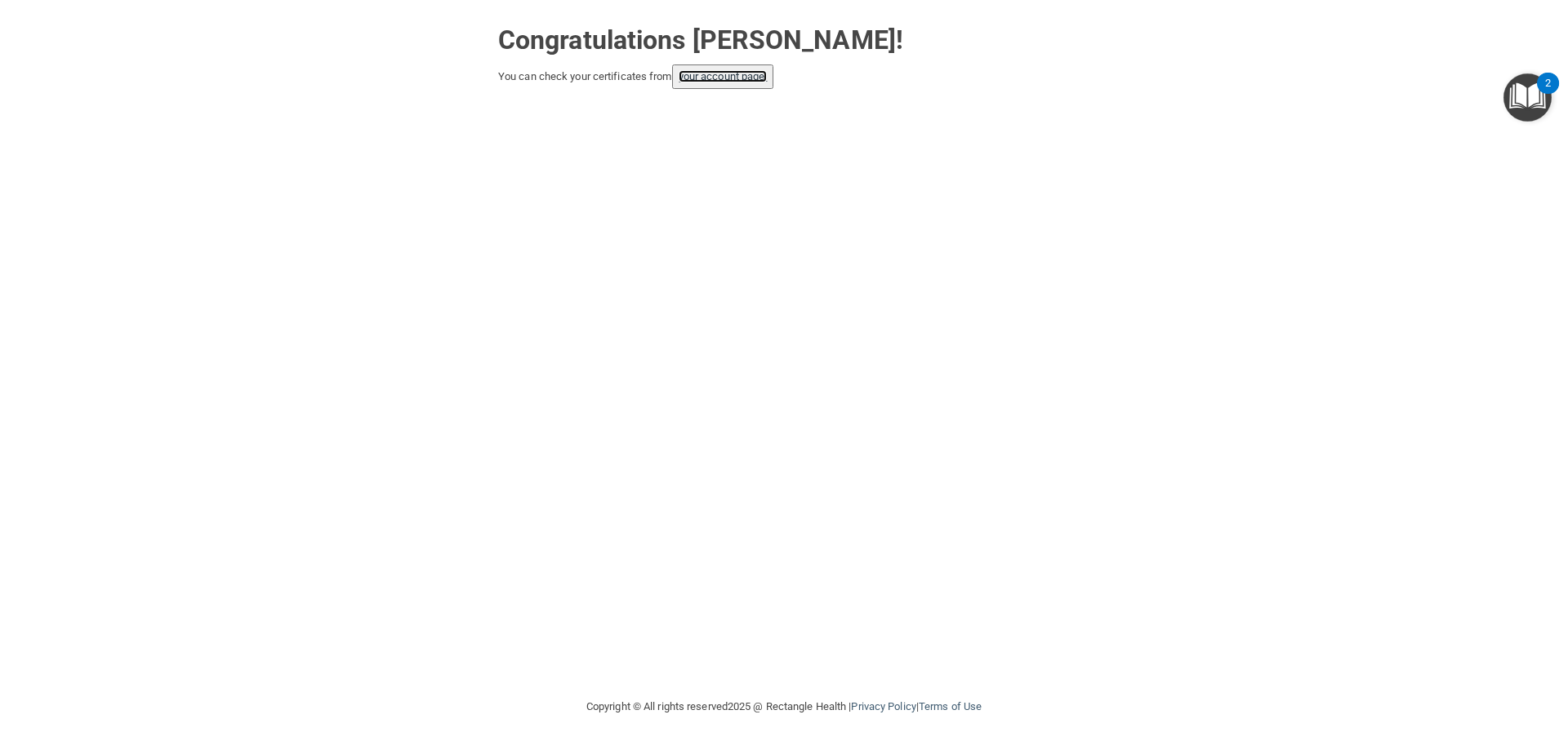
click at [689, 79] on link "your account page!" at bounding box center [723, 76] width 89 height 12
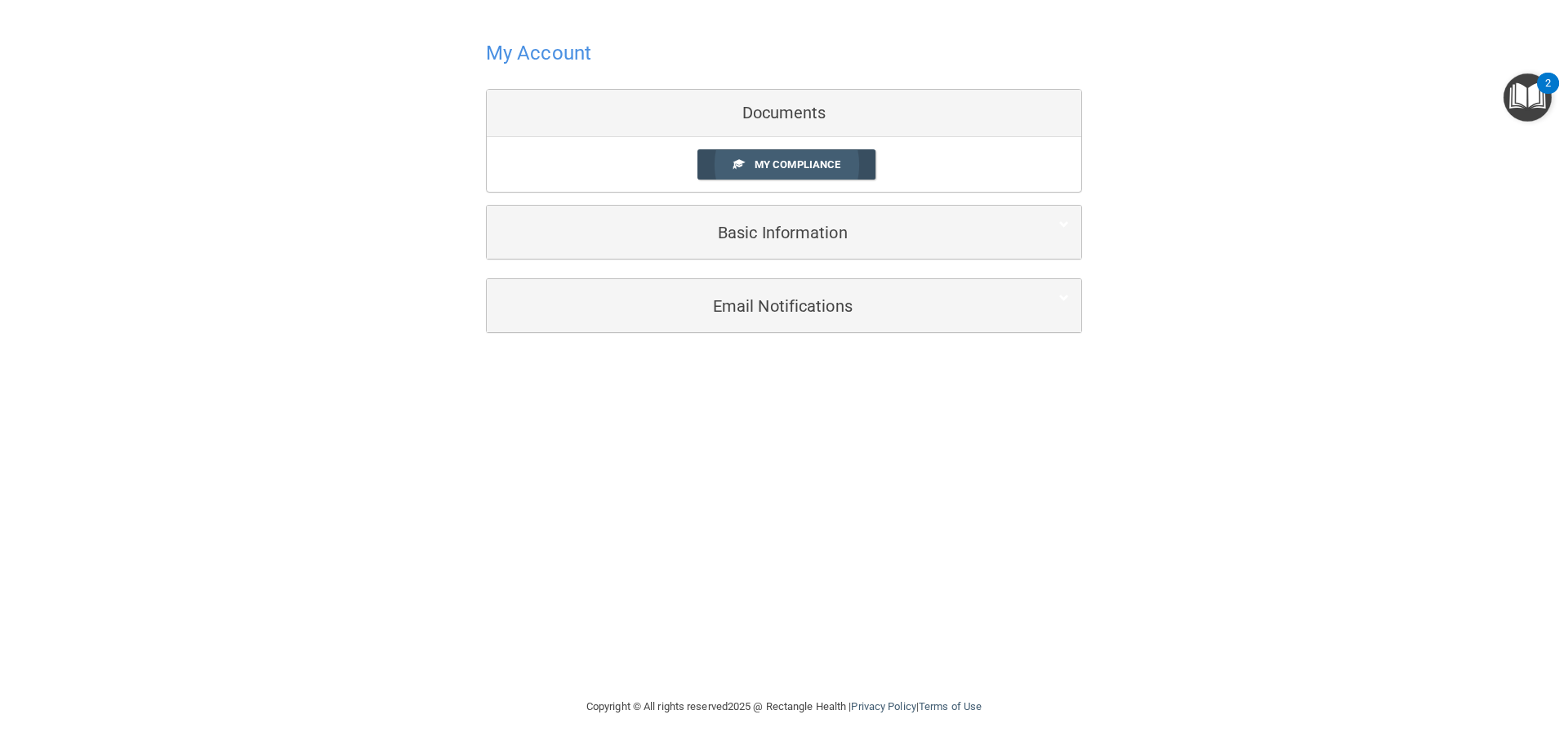
click at [816, 175] on link "My Compliance" at bounding box center [787, 164] width 179 height 30
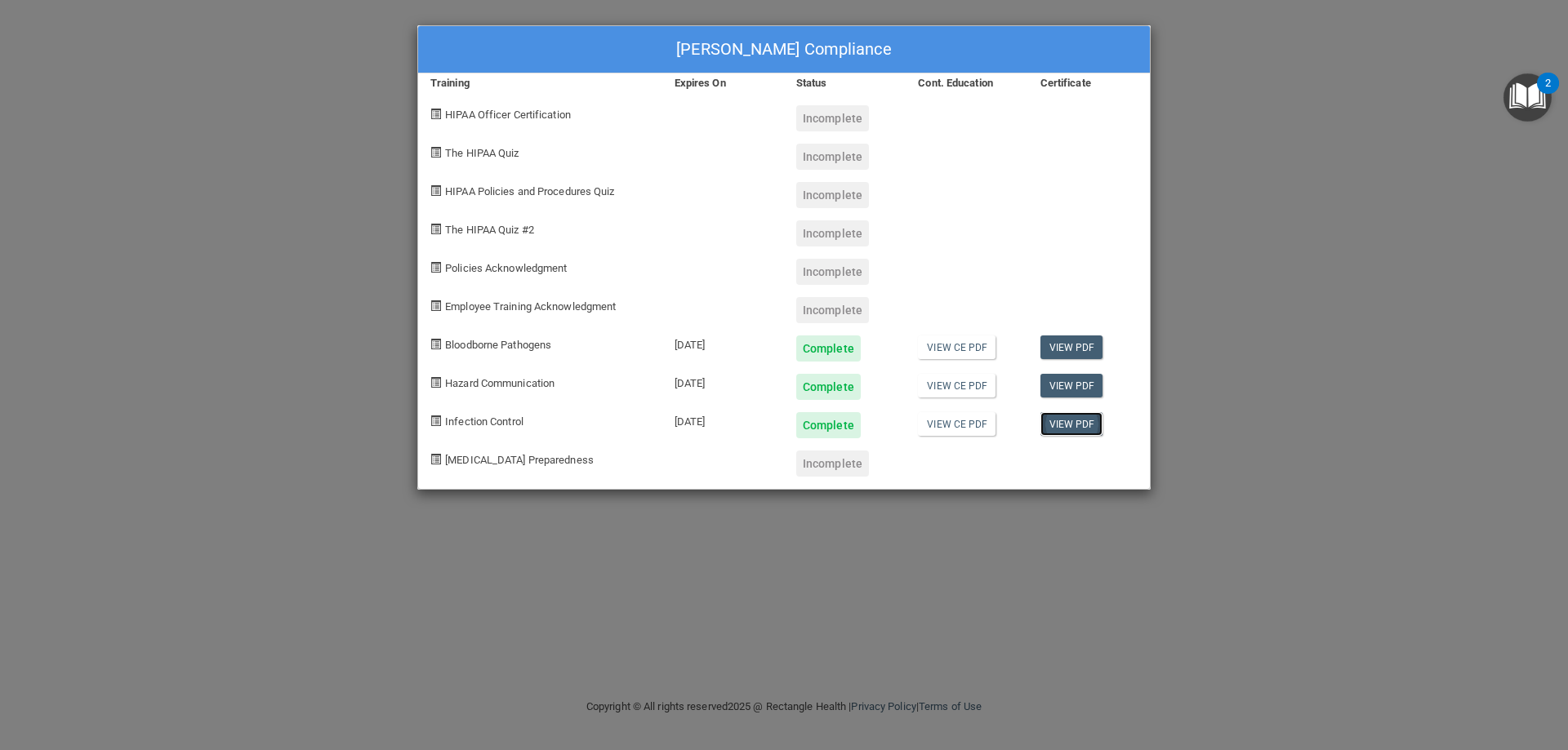
click at [1070, 419] on link "View PDF" at bounding box center [1071, 423] width 63 height 23
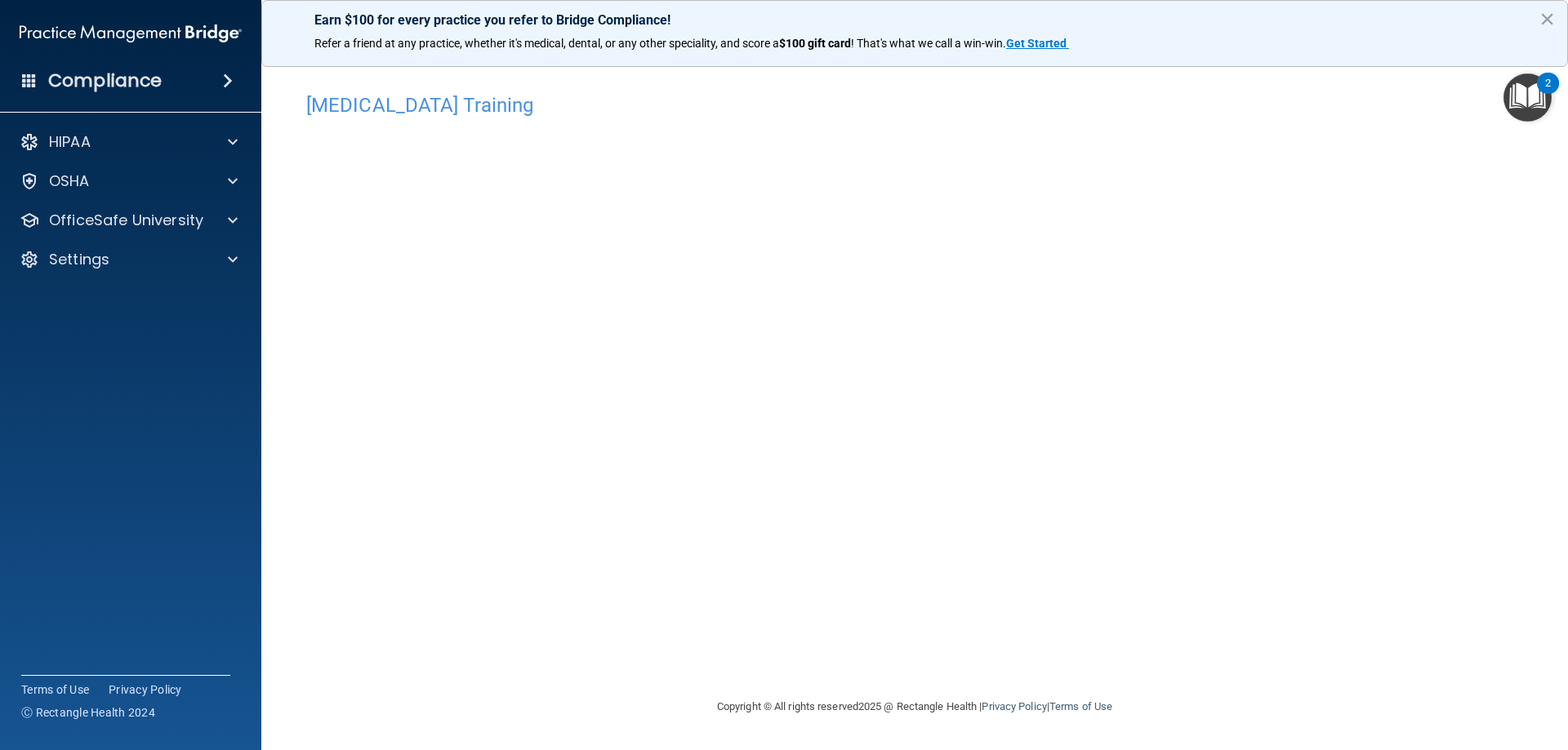
drag, startPoint x: 214, startPoint y: 161, endPoint x: 162, endPoint y: 158, distance: 52.1
